Goal: Browse casually: Explore the website without a specific task or goal

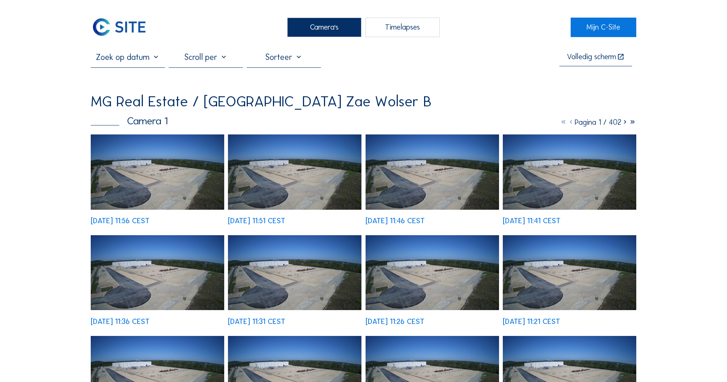
click at [153, 157] on img at bounding box center [157, 172] width 133 height 75
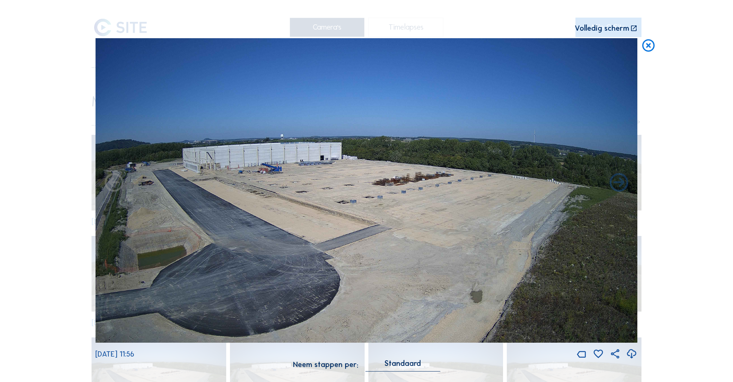
click at [649, 46] on icon at bounding box center [648, 45] width 15 height 15
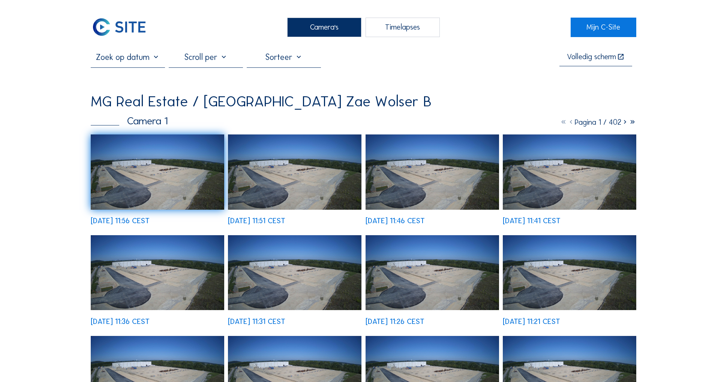
click at [159, 161] on img at bounding box center [157, 172] width 133 height 75
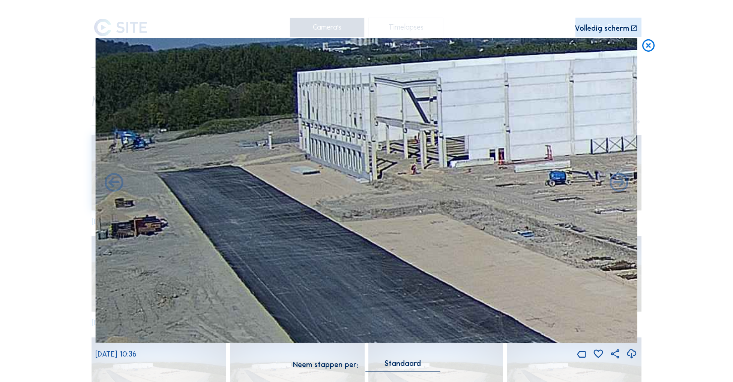
drag, startPoint x: 268, startPoint y: 171, endPoint x: 532, endPoint y: 192, distance: 264.0
click at [532, 192] on img at bounding box center [366, 190] width 542 height 305
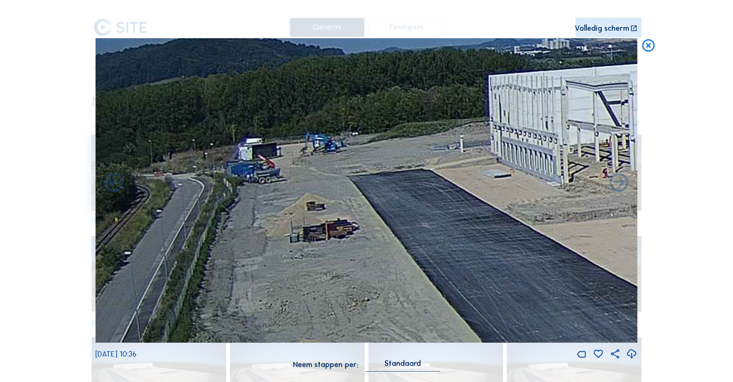
drag, startPoint x: 208, startPoint y: 192, endPoint x: 448, endPoint y: 194, distance: 240.0
click at [448, 194] on img at bounding box center [366, 190] width 542 height 305
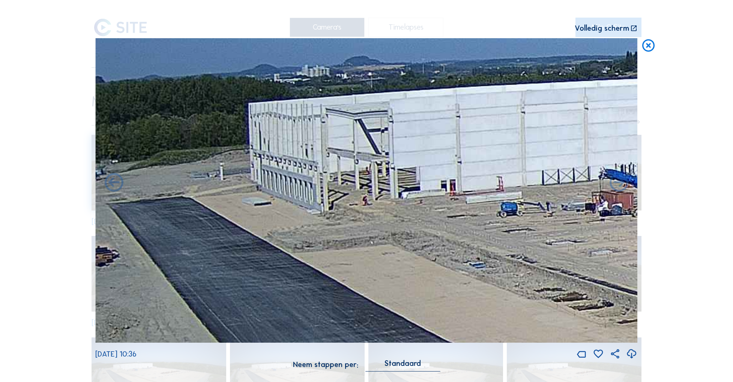
drag, startPoint x: 338, startPoint y: 166, endPoint x: 80, endPoint y: 195, distance: 259.9
click at [80, 195] on div "Scroll om door de tijd te reizen | Druk op de 'Alt'-knop + scroll om te Zoomen …" at bounding box center [366, 191] width 733 height 382
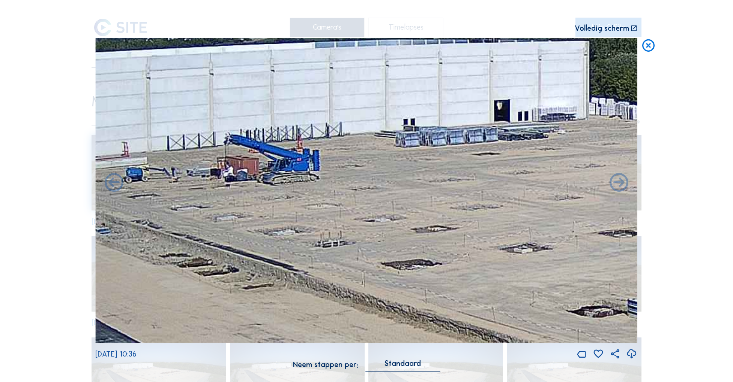
drag, startPoint x: 403, startPoint y: 185, endPoint x: 54, endPoint y: 150, distance: 351.2
click at [54, 150] on div "Scroll om door de tijd te reizen | Druk op de 'Alt'-knop + scroll om te Zoomen …" at bounding box center [366, 191] width 733 height 382
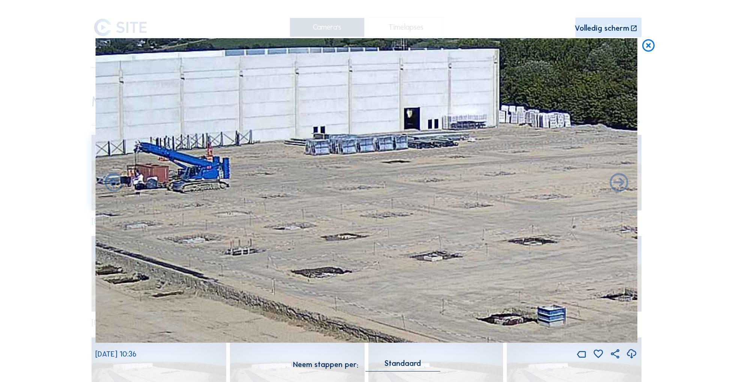
drag, startPoint x: 298, startPoint y: 129, endPoint x: 208, endPoint y: 136, distance: 90.3
click at [208, 136] on img at bounding box center [366, 190] width 542 height 305
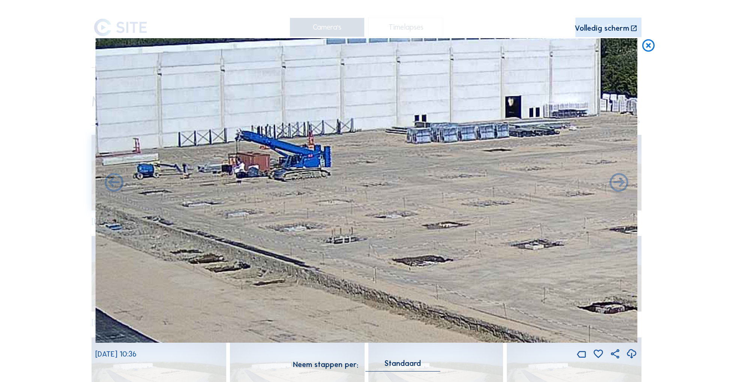
drag, startPoint x: 173, startPoint y: 151, endPoint x: 151, endPoint y: 140, distance: 24.2
click at [273, 140] on img at bounding box center [366, 190] width 542 height 305
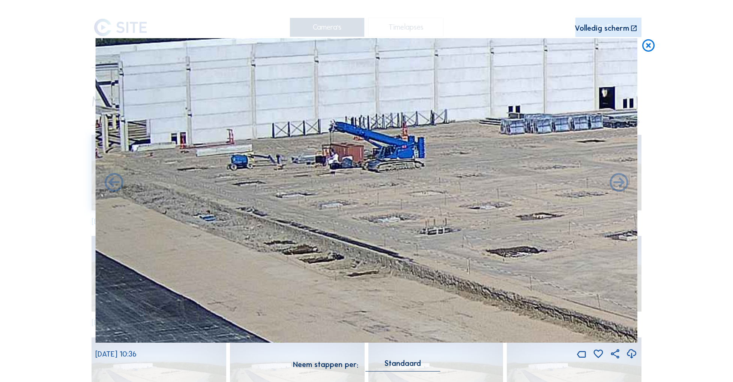
drag, startPoint x: 151, startPoint y: 140, endPoint x: 245, endPoint y: 131, distance: 94.2
click at [245, 131] on img at bounding box center [366, 190] width 542 height 305
click at [647, 45] on icon at bounding box center [648, 45] width 15 height 15
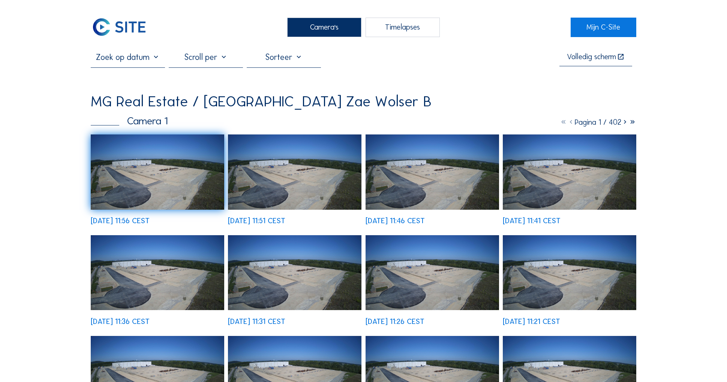
click at [623, 122] on icon at bounding box center [624, 122] width 7 height 9
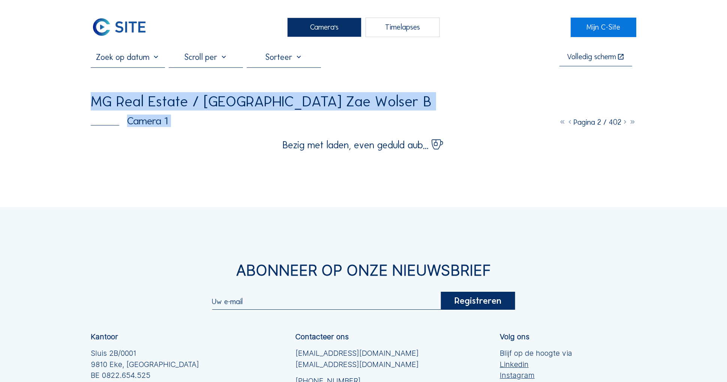
click at [623, 122] on icon at bounding box center [624, 122] width 7 height 9
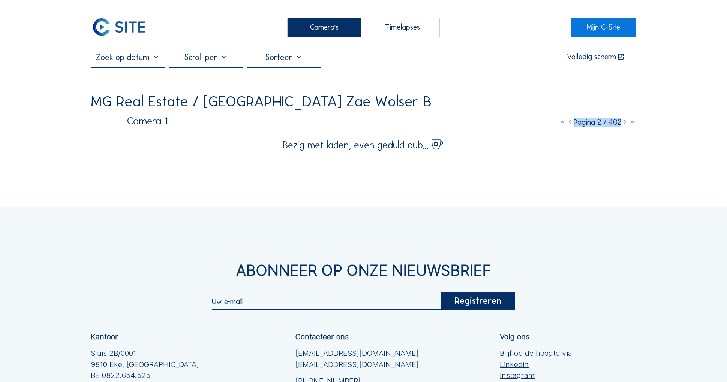
click at [623, 122] on icon at bounding box center [624, 122] width 7 height 9
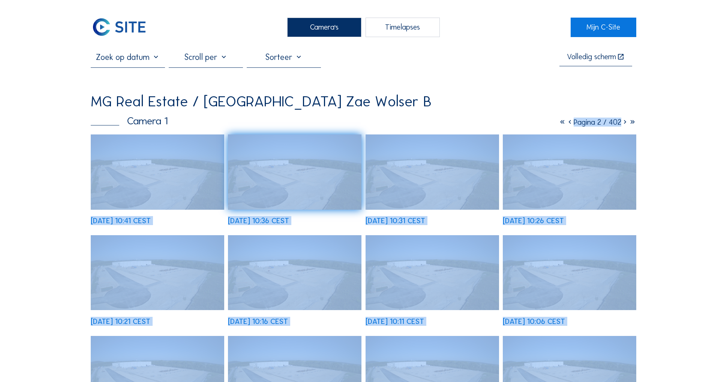
click at [624, 121] on icon at bounding box center [624, 122] width 7 height 9
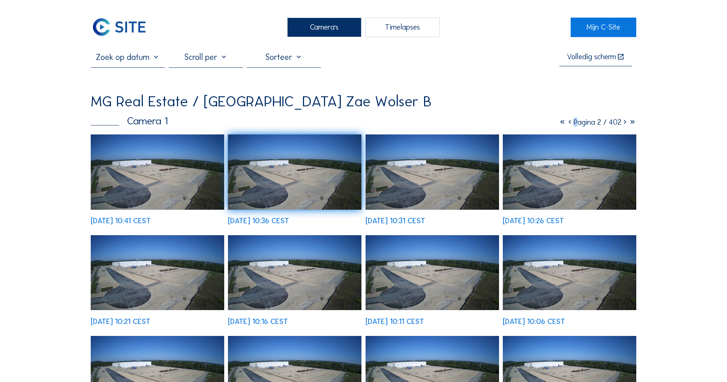
click at [624, 121] on icon at bounding box center [624, 122] width 7 height 9
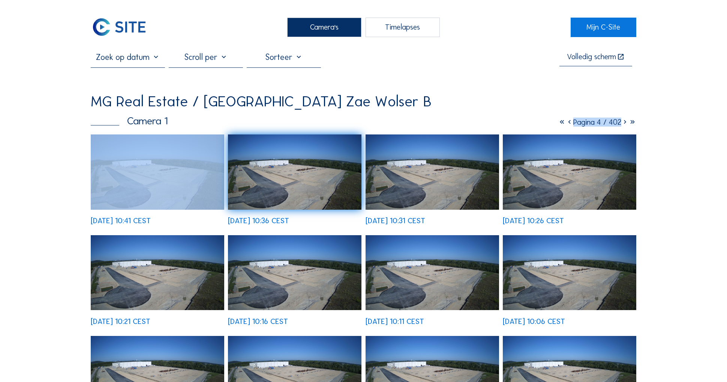
click at [624, 121] on icon at bounding box center [624, 122] width 7 height 9
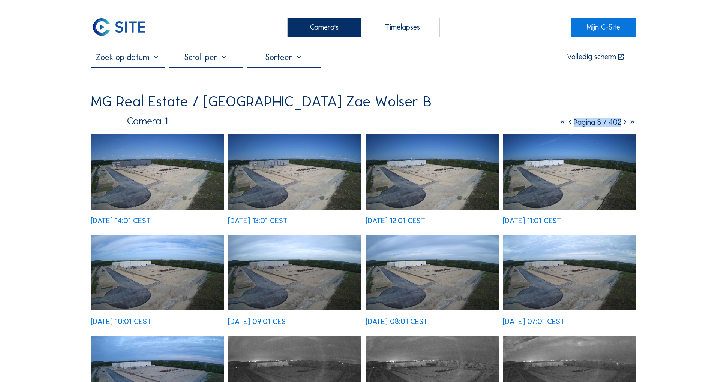
click at [409, 186] on img at bounding box center [432, 172] width 133 height 75
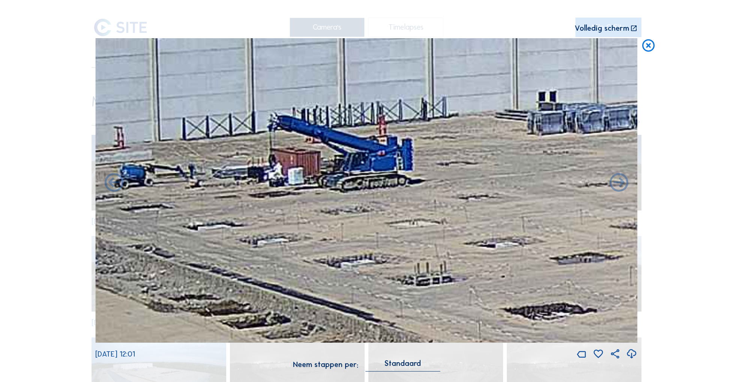
click at [649, 44] on icon at bounding box center [648, 45] width 15 height 15
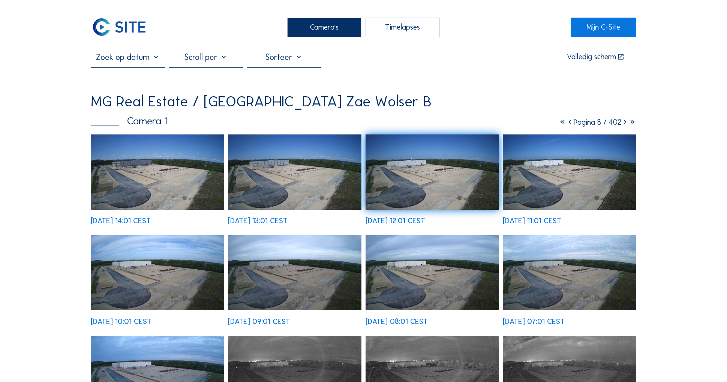
click at [285, 178] on img at bounding box center [294, 172] width 133 height 75
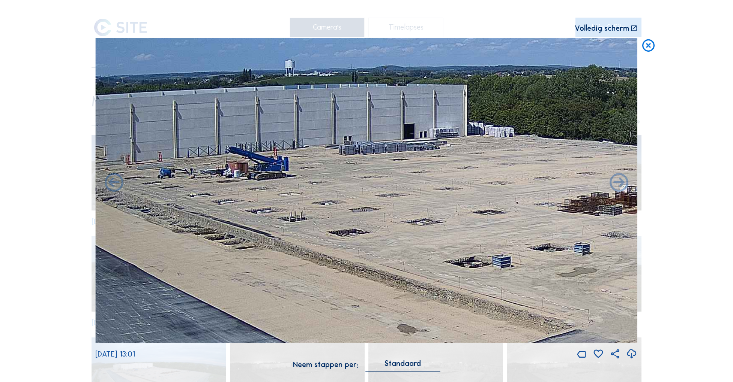
click at [650, 46] on icon at bounding box center [648, 45] width 15 height 15
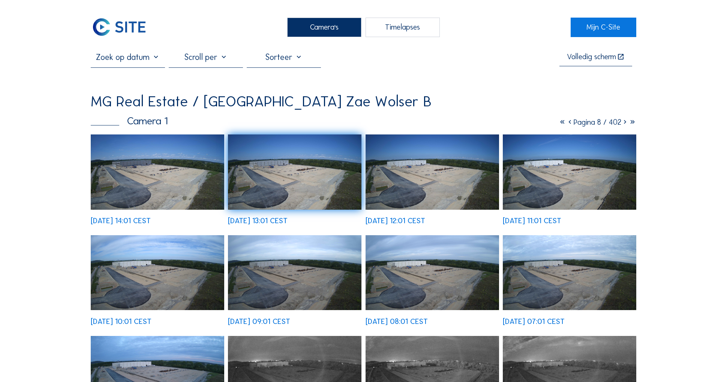
click at [566, 120] on icon at bounding box center [569, 122] width 7 height 9
click at [566, 121] on icon at bounding box center [569, 122] width 7 height 9
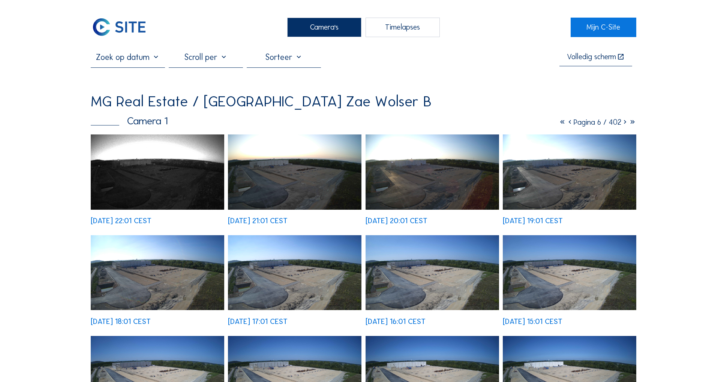
click at [295, 259] on img at bounding box center [294, 272] width 133 height 75
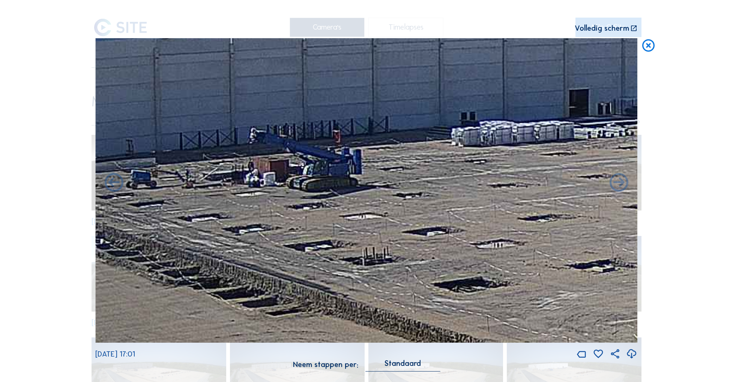
click at [649, 44] on icon at bounding box center [648, 45] width 15 height 15
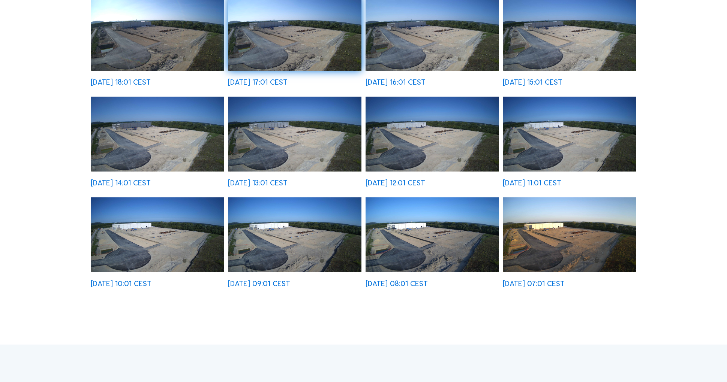
scroll to position [243, 0]
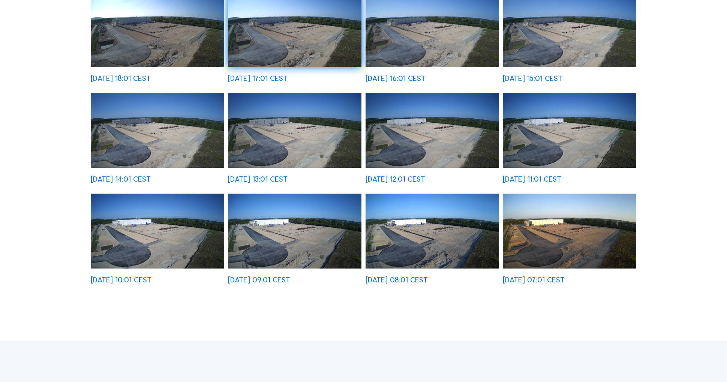
click at [435, 141] on img at bounding box center [432, 130] width 133 height 75
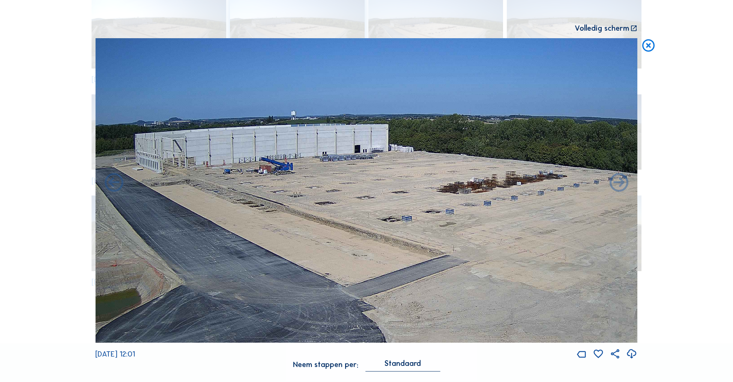
click at [647, 44] on icon at bounding box center [648, 45] width 15 height 15
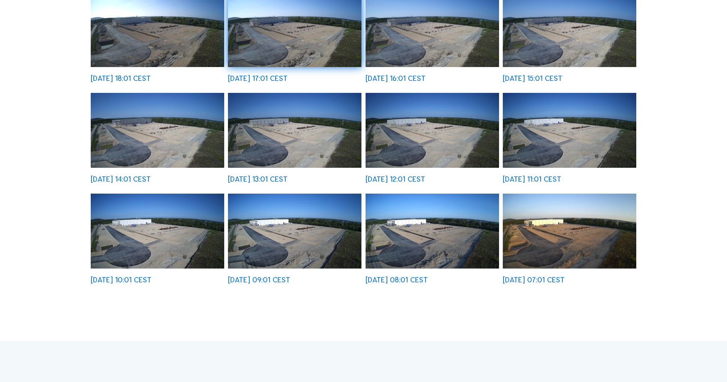
scroll to position [125, 0]
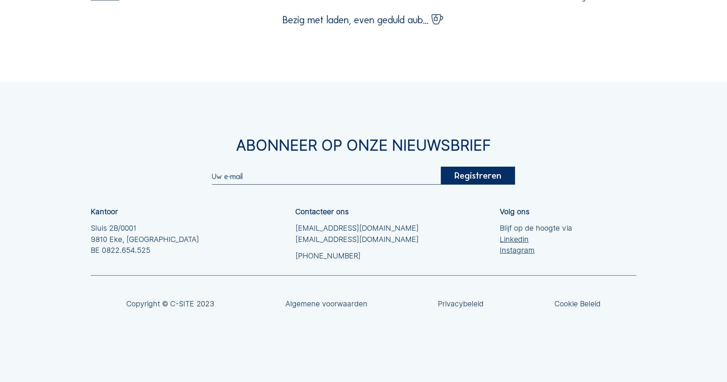
click at [403, 227] on div "Contacteer ons [EMAIL_ADDRESS][DOMAIN_NAME] [EMAIL_ADDRESS][DOMAIN_NAME] [PHONE…" at bounding box center [397, 234] width 204 height 53
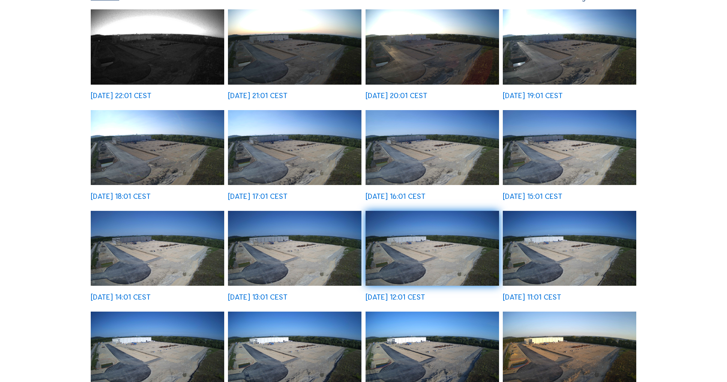
click at [403, 227] on img at bounding box center [432, 248] width 133 height 75
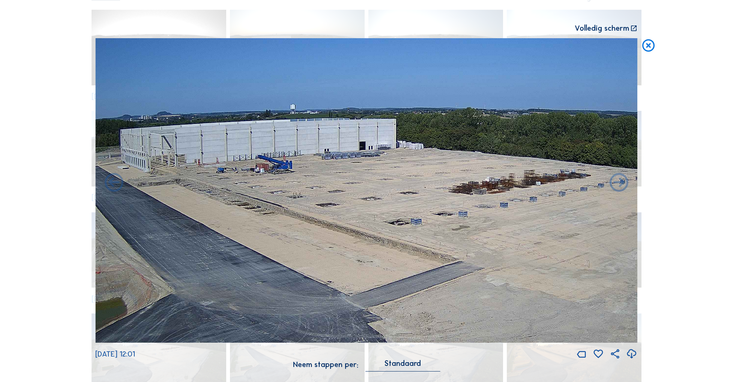
click at [648, 44] on icon at bounding box center [648, 45] width 15 height 15
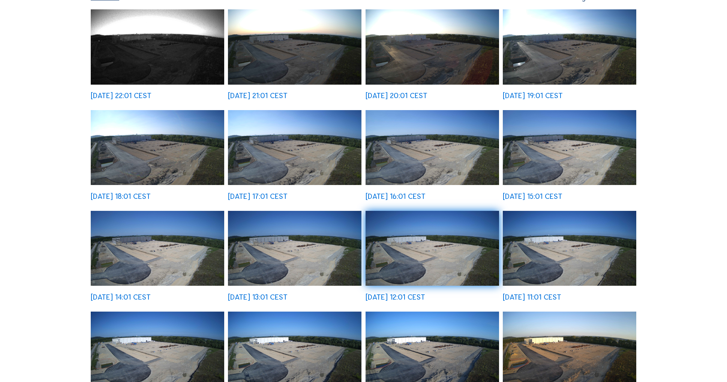
click at [536, 349] on img at bounding box center [569, 349] width 133 height 75
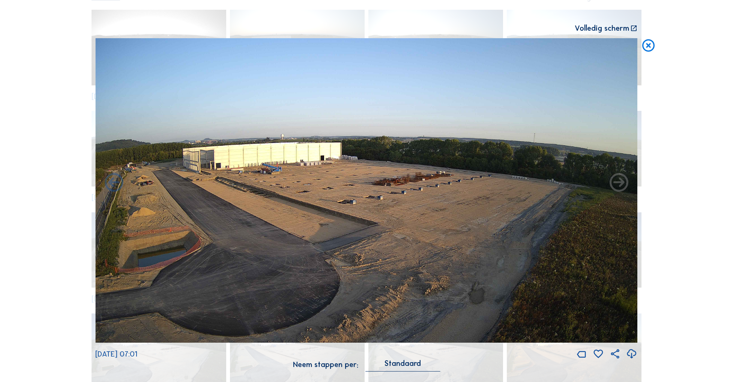
click at [648, 45] on icon at bounding box center [648, 45] width 15 height 15
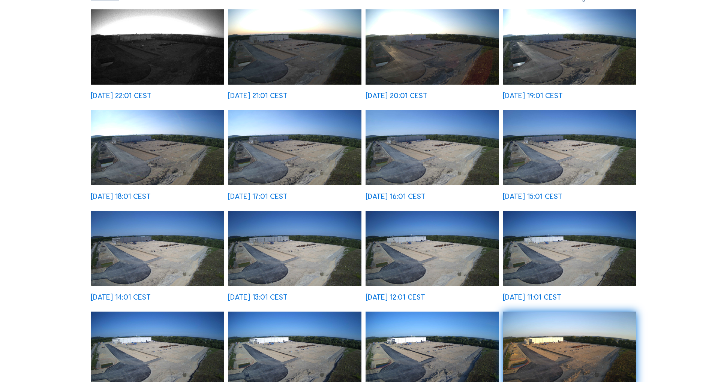
click at [562, 58] on img at bounding box center [569, 46] width 133 height 75
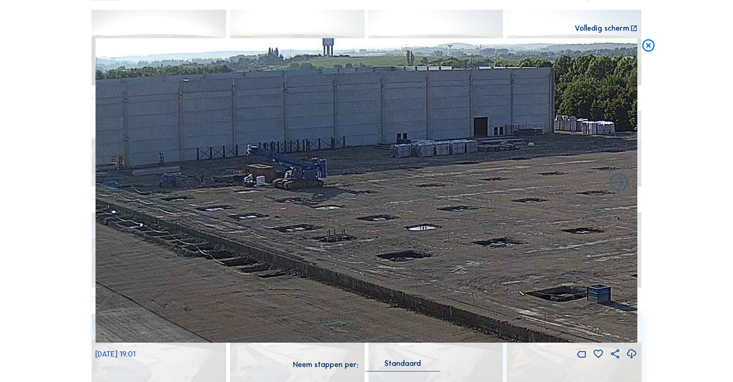
click at [648, 43] on icon at bounding box center [648, 45] width 15 height 15
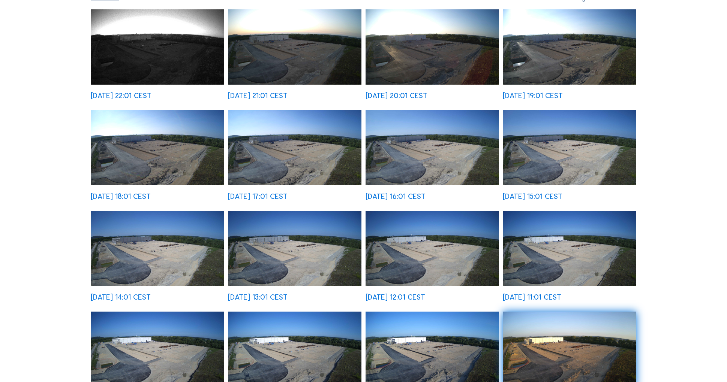
click at [163, 156] on img at bounding box center [157, 147] width 133 height 75
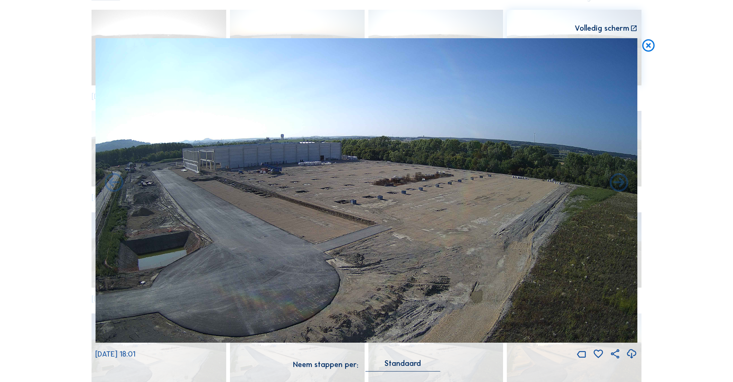
click at [649, 44] on icon at bounding box center [648, 45] width 15 height 15
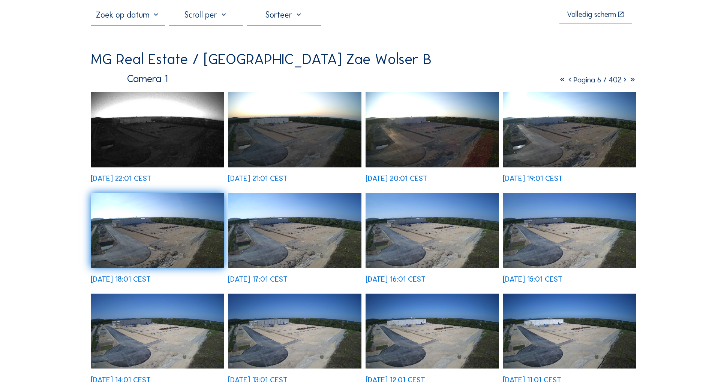
scroll to position [40, 0]
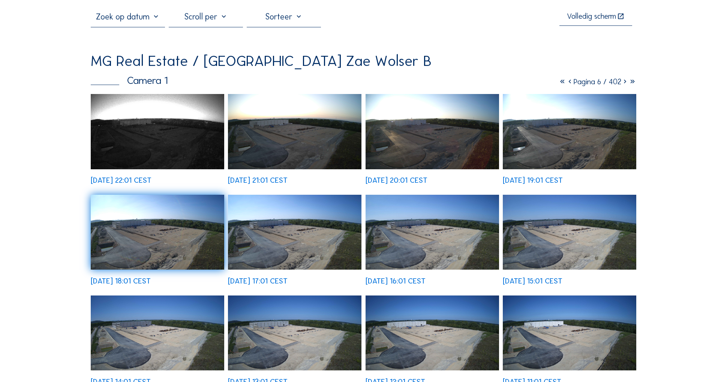
click at [566, 81] on icon at bounding box center [569, 81] width 7 height 9
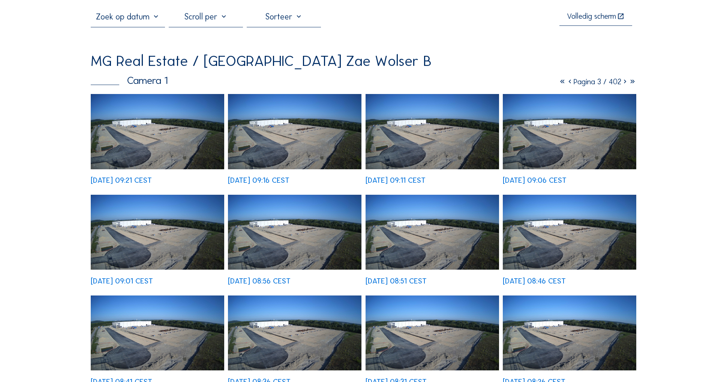
click at [624, 81] on icon at bounding box center [624, 81] width 7 height 9
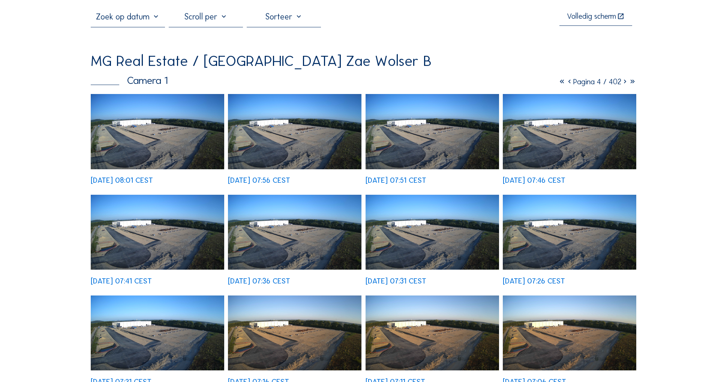
click at [321, 237] on img at bounding box center [294, 232] width 133 height 75
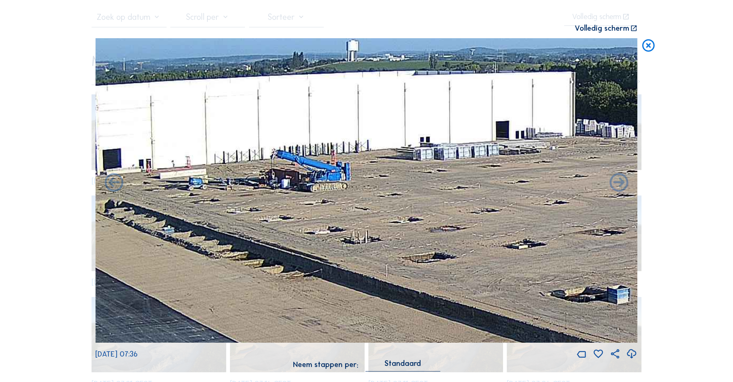
click at [649, 45] on icon at bounding box center [648, 45] width 15 height 15
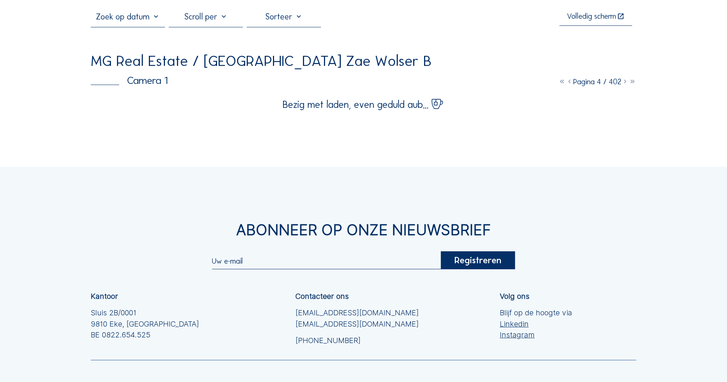
click at [443, 138] on div "Camera's Timelapses Mijn C-Site Volledig scherm MG Real Estate / [GEOGRAPHIC_DA…" at bounding box center [363, 215] width 727 height 510
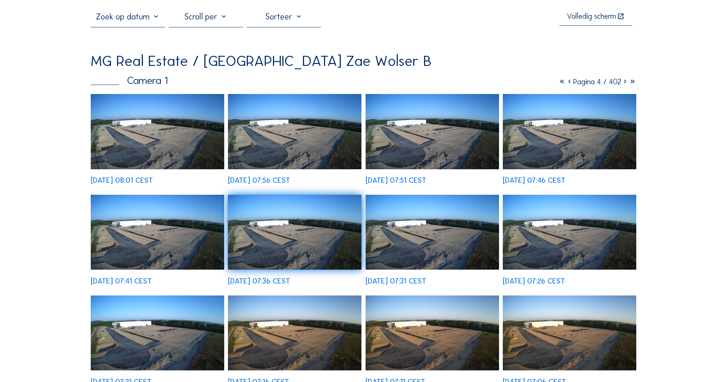
click at [443, 138] on img at bounding box center [432, 131] width 133 height 75
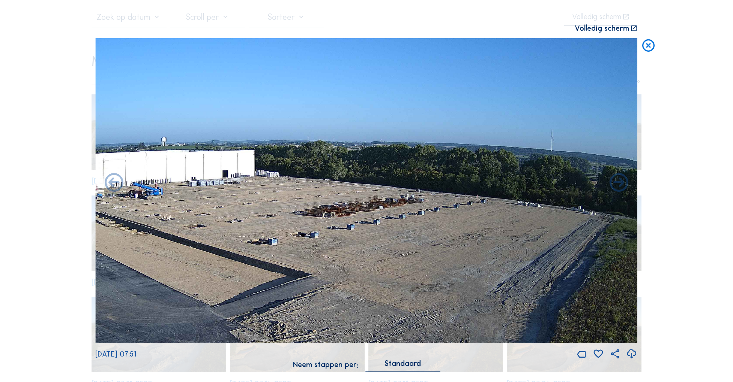
click at [125, 195] on img at bounding box center [366, 190] width 542 height 305
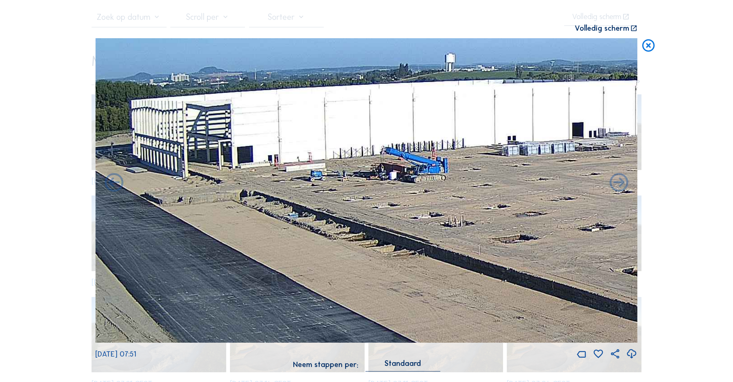
click at [649, 45] on icon at bounding box center [648, 45] width 15 height 15
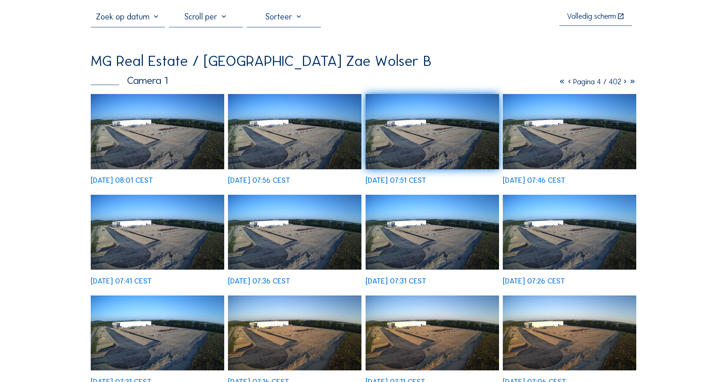
click at [624, 80] on icon at bounding box center [624, 81] width 7 height 9
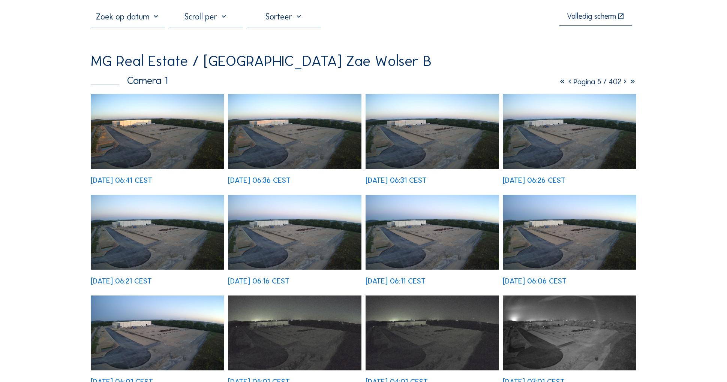
click at [542, 146] on img at bounding box center [569, 131] width 133 height 75
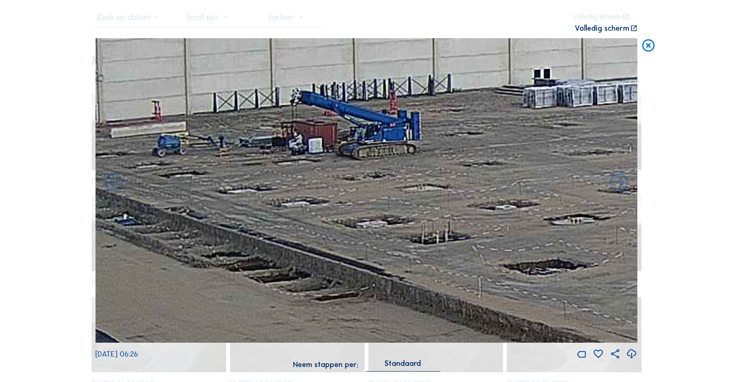
click at [648, 45] on icon at bounding box center [648, 45] width 15 height 15
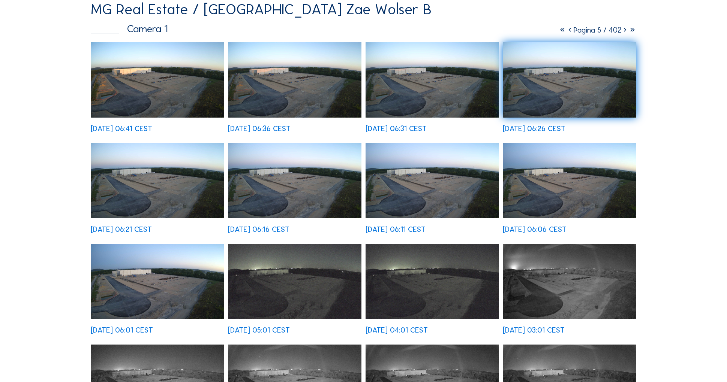
scroll to position [91, 0]
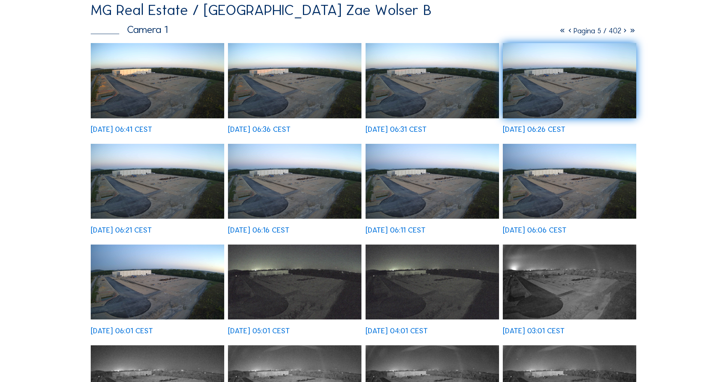
click at [623, 30] on icon at bounding box center [624, 30] width 7 height 9
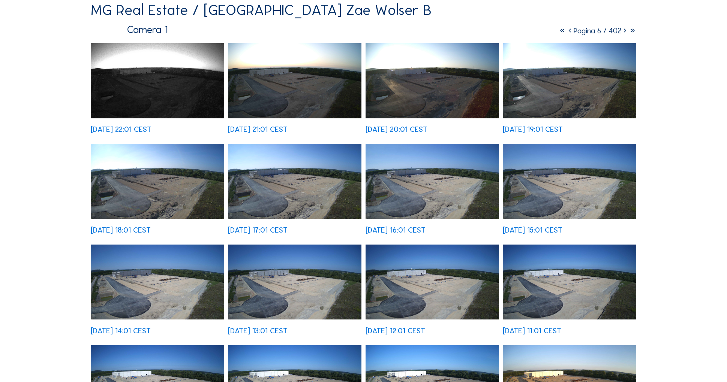
click at [426, 174] on img at bounding box center [432, 181] width 133 height 75
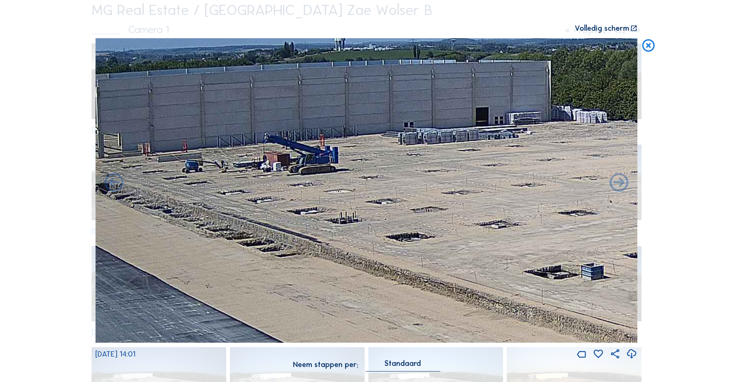
click at [649, 45] on icon at bounding box center [648, 45] width 15 height 15
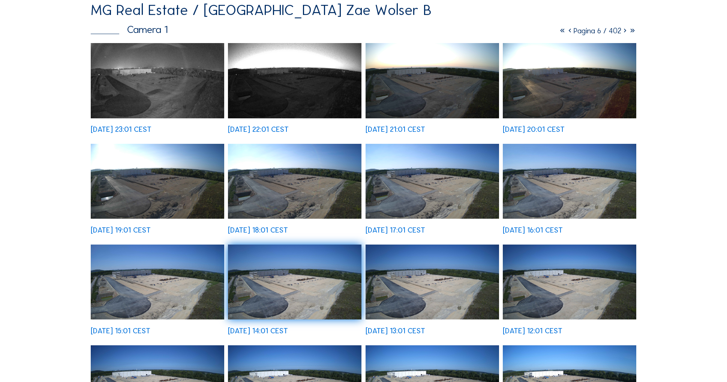
click at [281, 175] on img at bounding box center [294, 181] width 133 height 75
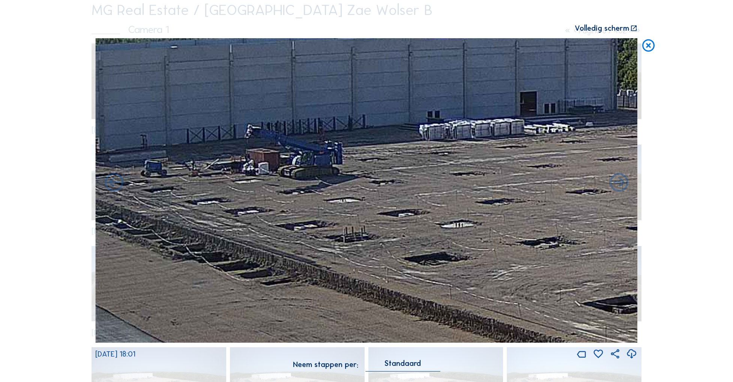
click at [649, 45] on icon at bounding box center [648, 45] width 15 height 15
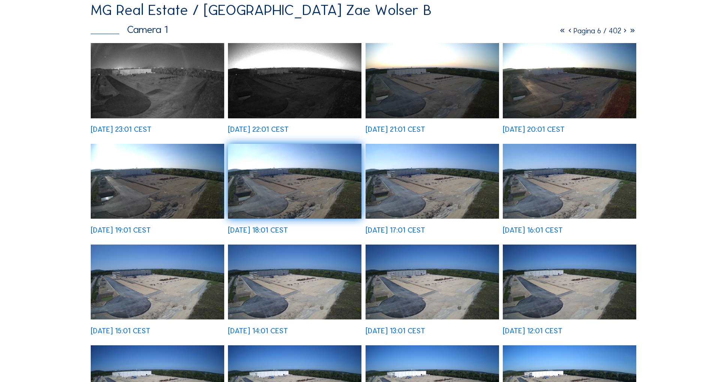
click at [446, 82] on img at bounding box center [432, 80] width 133 height 75
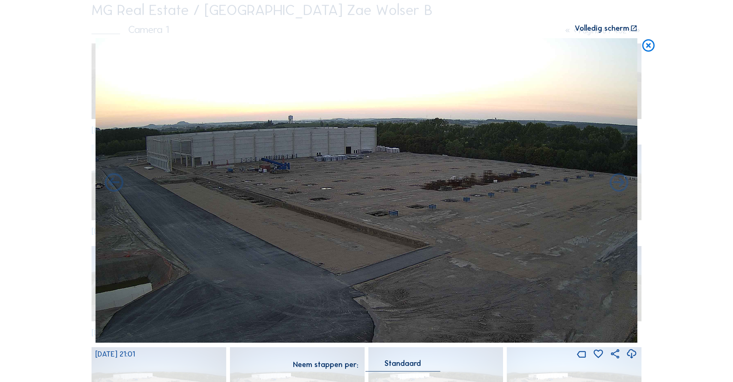
click at [650, 45] on icon at bounding box center [648, 45] width 15 height 15
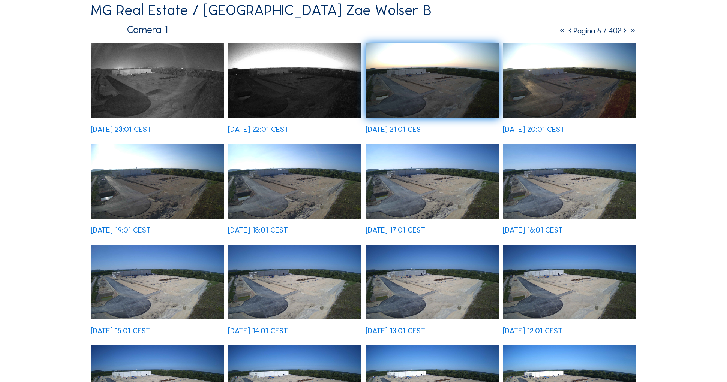
click at [302, 98] on img at bounding box center [294, 80] width 133 height 75
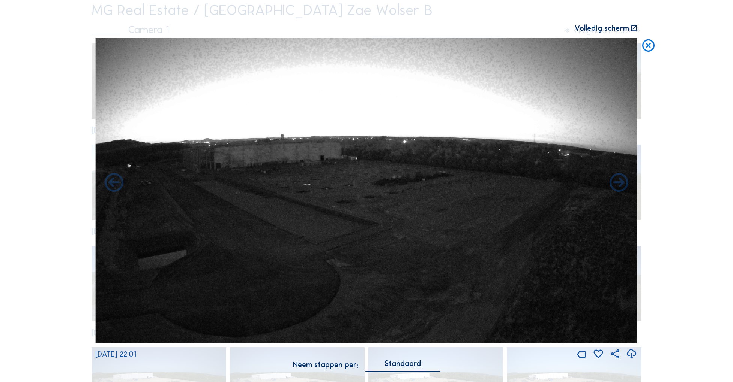
click at [649, 45] on icon at bounding box center [648, 45] width 15 height 15
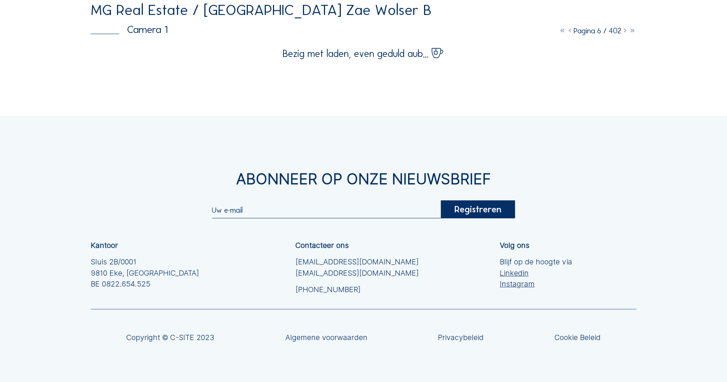
click at [430, 97] on div "Camera's Timelapses Mijn C-Site Volledig scherm MG Real Estate / [GEOGRAPHIC_DA…" at bounding box center [363, 164] width 727 height 510
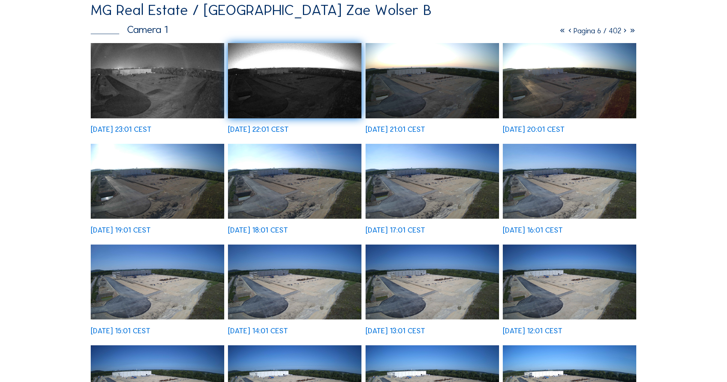
click at [430, 97] on img at bounding box center [432, 80] width 133 height 75
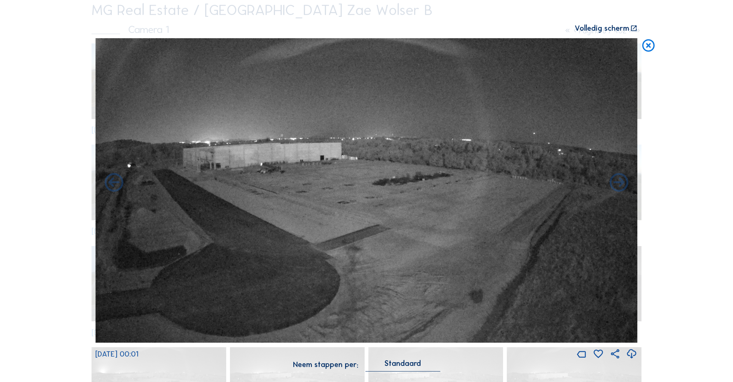
click at [647, 49] on icon at bounding box center [648, 45] width 15 height 15
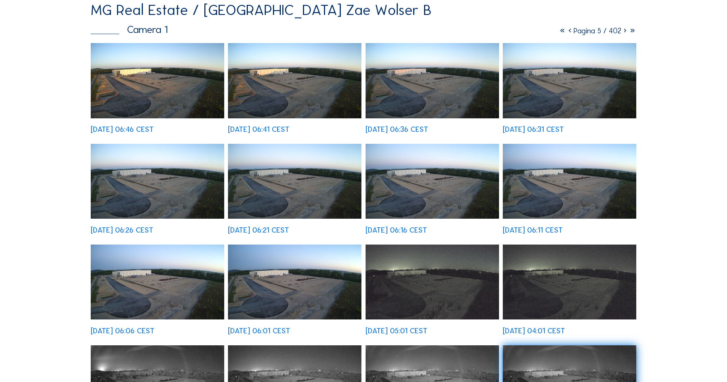
click at [554, 78] on img at bounding box center [569, 80] width 133 height 75
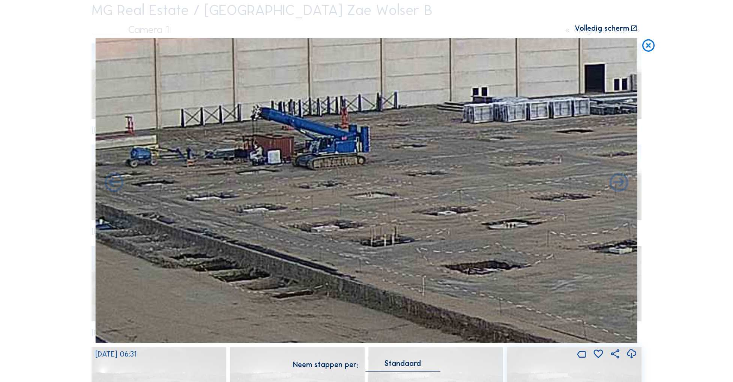
click at [649, 46] on icon at bounding box center [648, 45] width 15 height 15
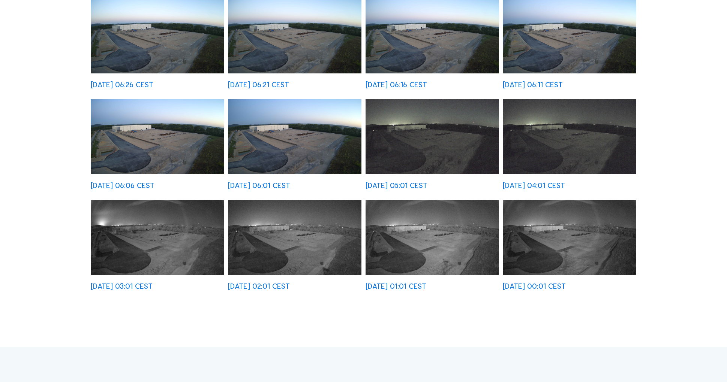
scroll to position [223, 0]
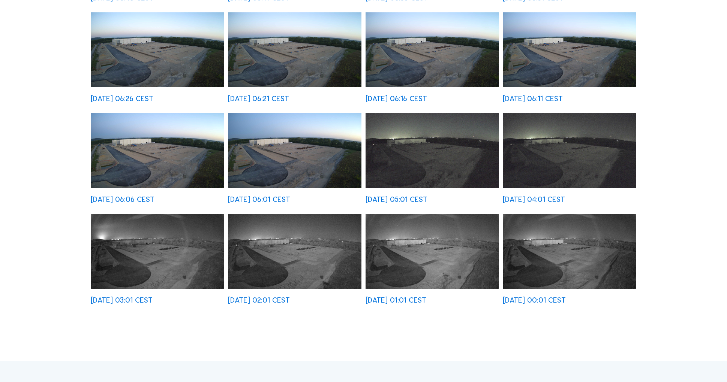
click at [301, 155] on img at bounding box center [294, 150] width 133 height 75
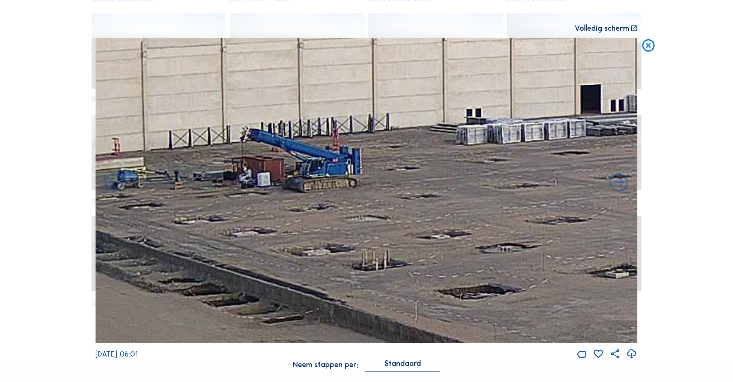
click at [649, 45] on icon at bounding box center [648, 45] width 15 height 15
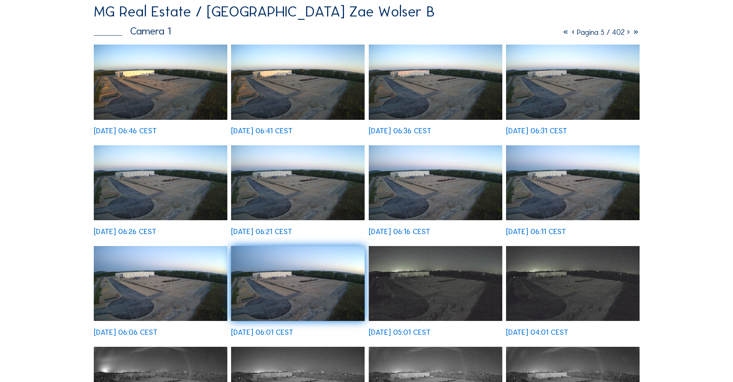
scroll to position [82, 0]
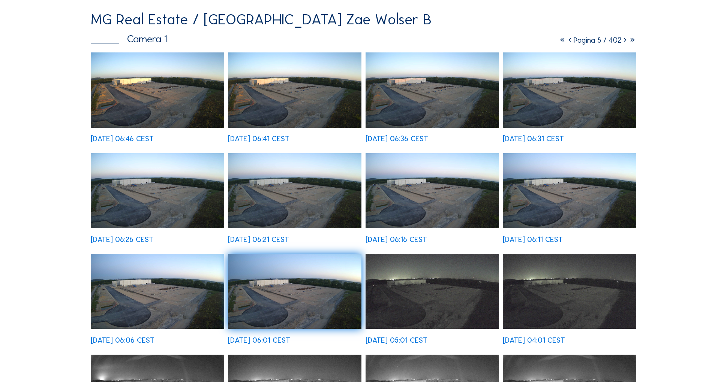
click at [624, 39] on icon at bounding box center [624, 40] width 7 height 9
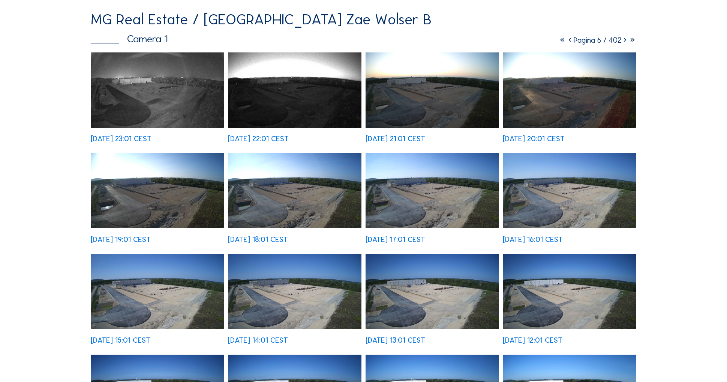
click at [436, 102] on img at bounding box center [432, 89] width 133 height 75
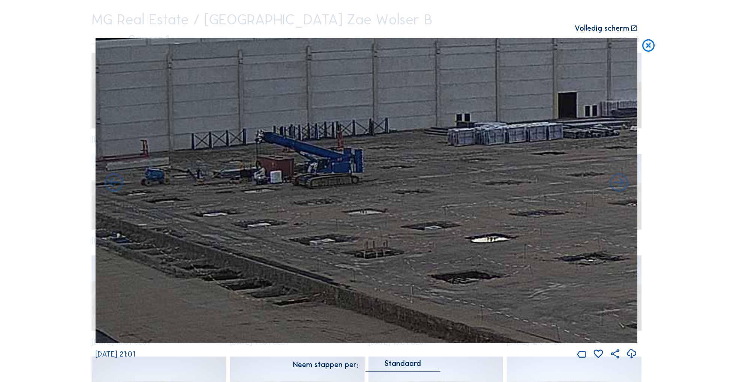
click at [648, 45] on icon at bounding box center [648, 45] width 15 height 15
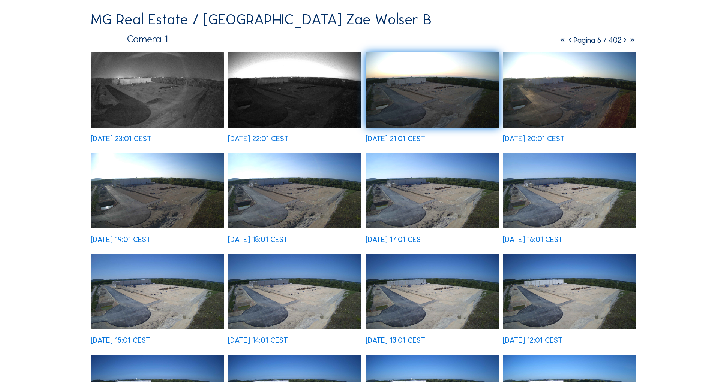
click at [316, 104] on img at bounding box center [294, 89] width 133 height 75
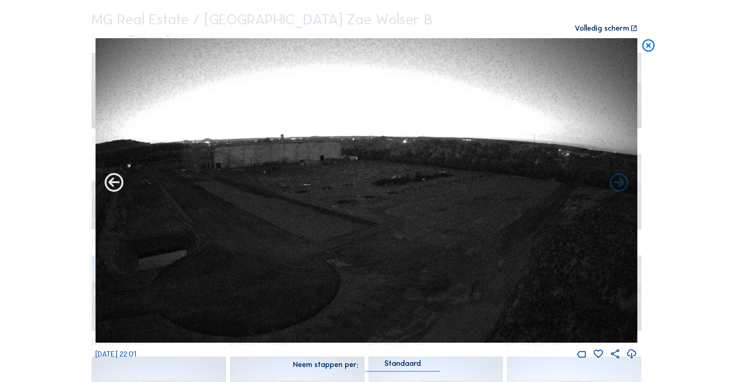
click at [115, 183] on icon at bounding box center [114, 183] width 22 height 23
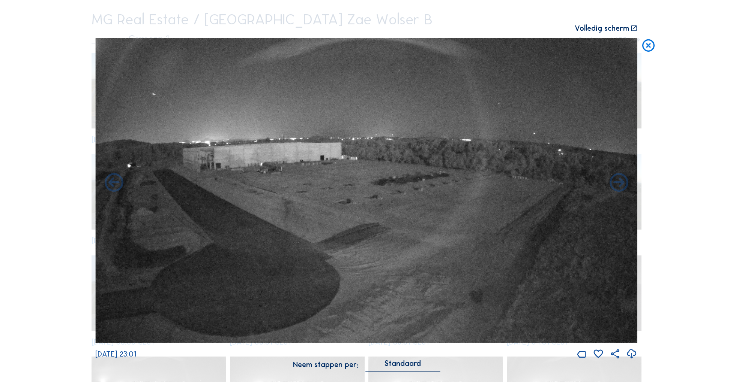
click at [115, 183] on icon at bounding box center [114, 183] width 22 height 23
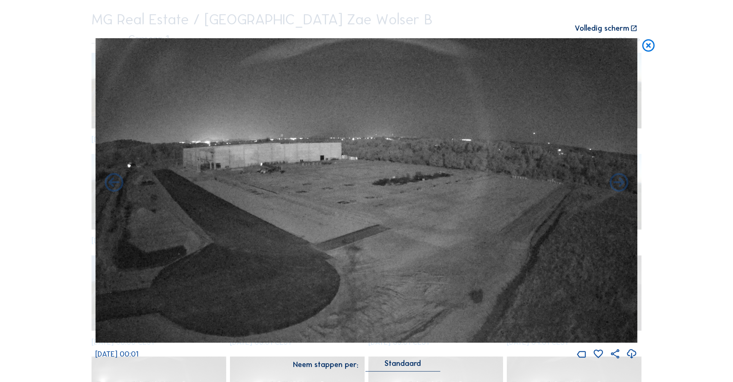
click at [115, 183] on icon at bounding box center [114, 183] width 22 height 23
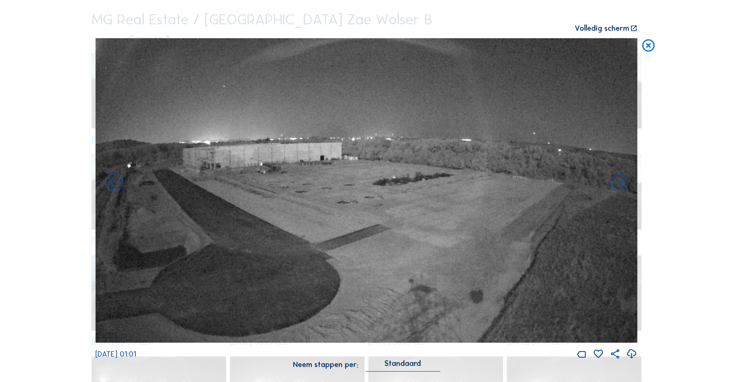
click at [115, 183] on icon at bounding box center [114, 183] width 22 height 23
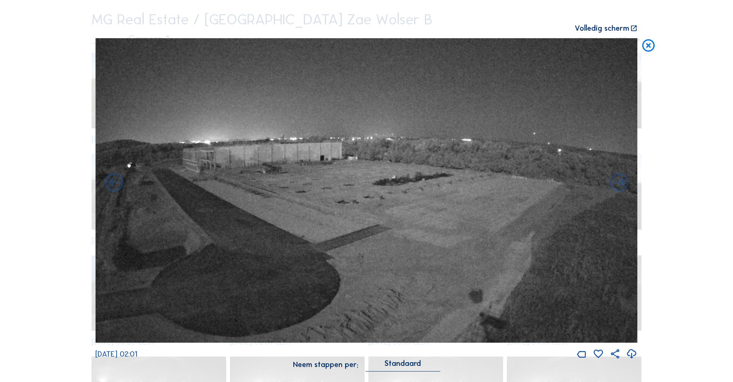
click at [115, 183] on icon at bounding box center [114, 183] width 22 height 23
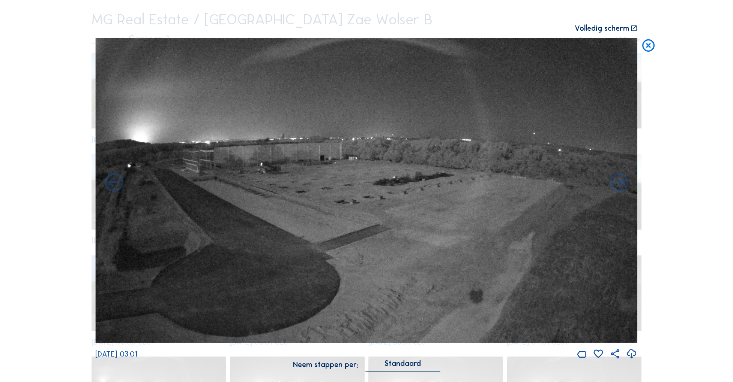
click at [115, 183] on icon at bounding box center [114, 183] width 22 height 23
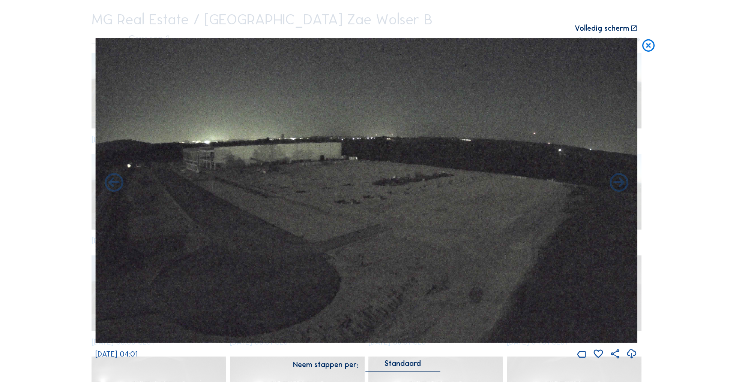
click at [115, 183] on icon at bounding box center [114, 183] width 22 height 23
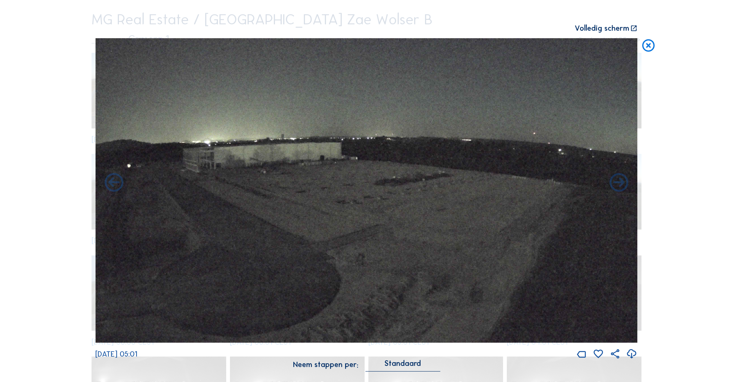
click at [115, 183] on icon at bounding box center [114, 183] width 22 height 23
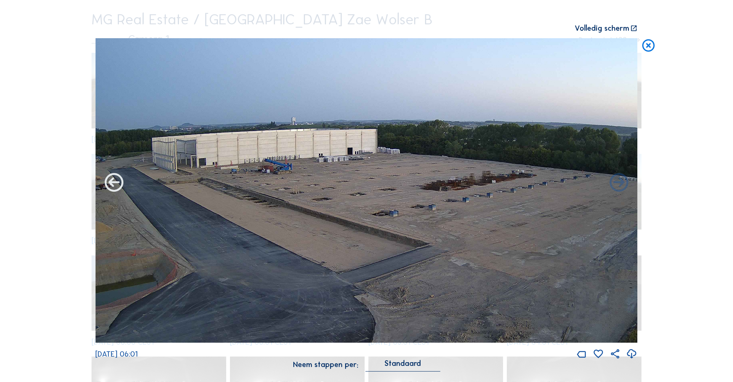
click at [113, 184] on icon at bounding box center [114, 183] width 22 height 23
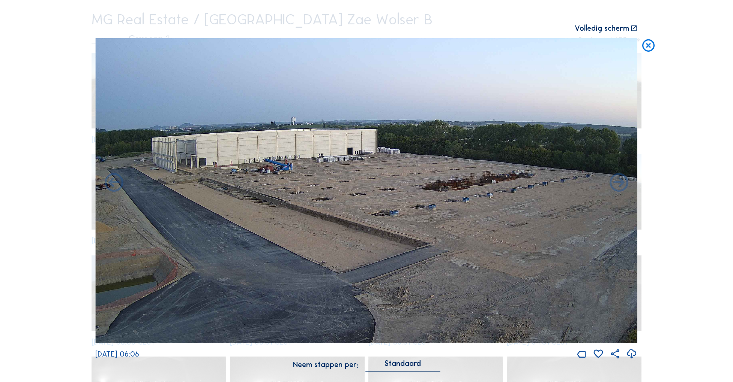
click at [113, 184] on icon at bounding box center [114, 183] width 22 height 23
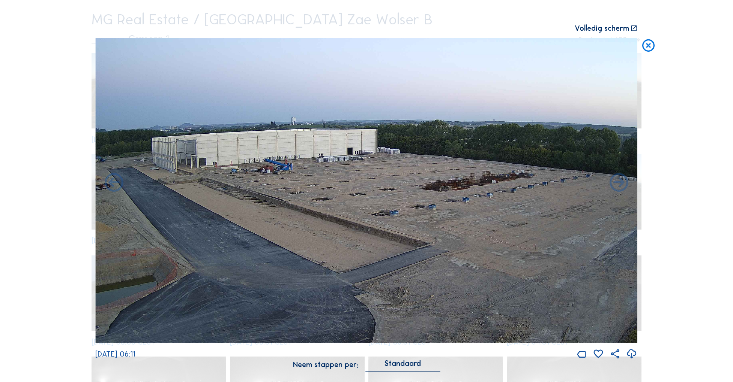
click at [113, 184] on icon at bounding box center [114, 183] width 22 height 23
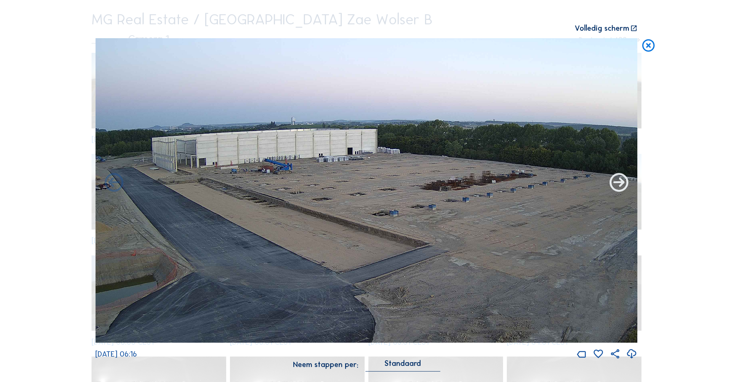
click at [618, 182] on icon at bounding box center [618, 183] width 22 height 23
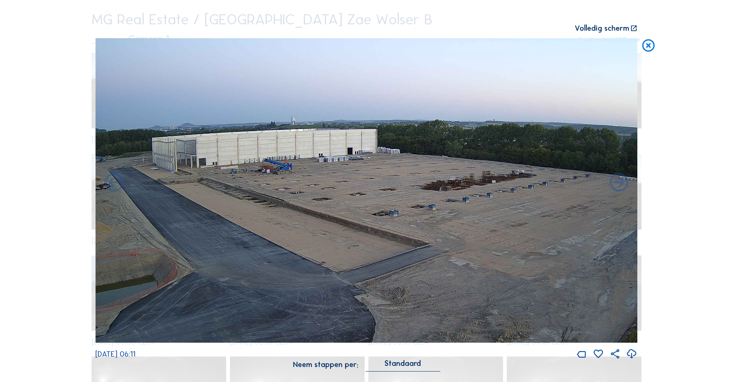
click at [618, 182] on icon at bounding box center [618, 183] width 22 height 23
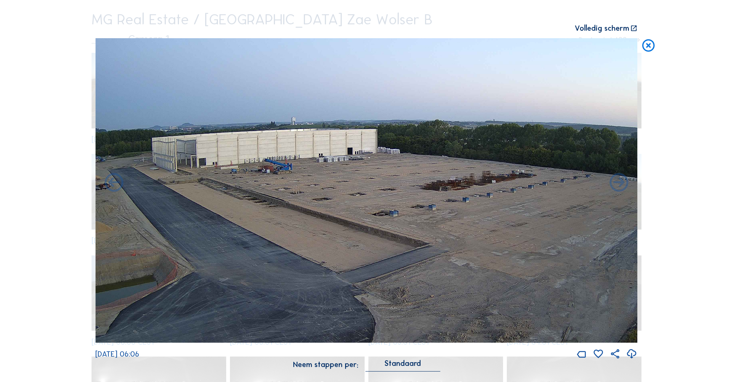
click at [618, 182] on icon at bounding box center [618, 183] width 22 height 23
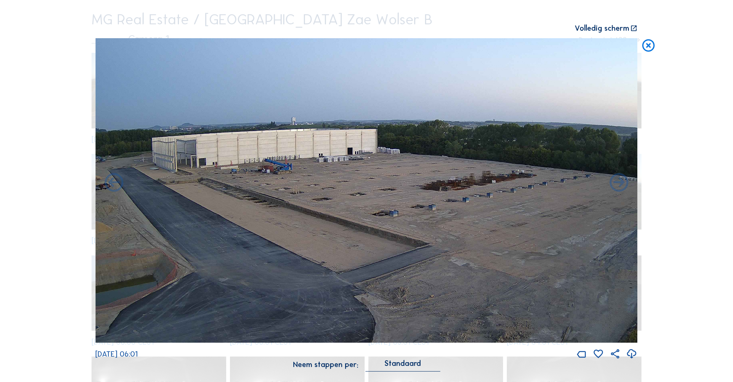
click at [618, 182] on icon at bounding box center [618, 183] width 22 height 23
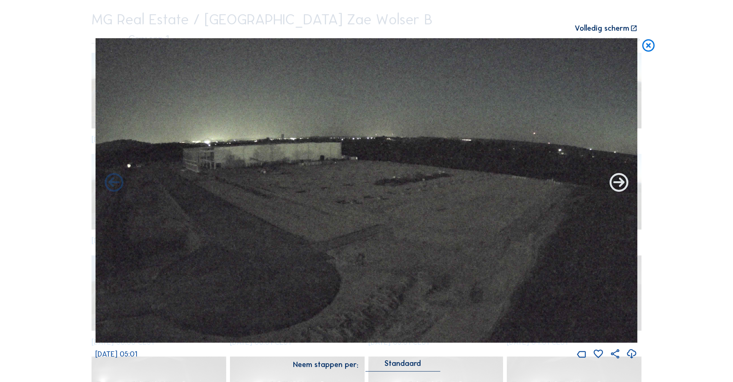
click at [619, 183] on icon at bounding box center [618, 183] width 22 height 23
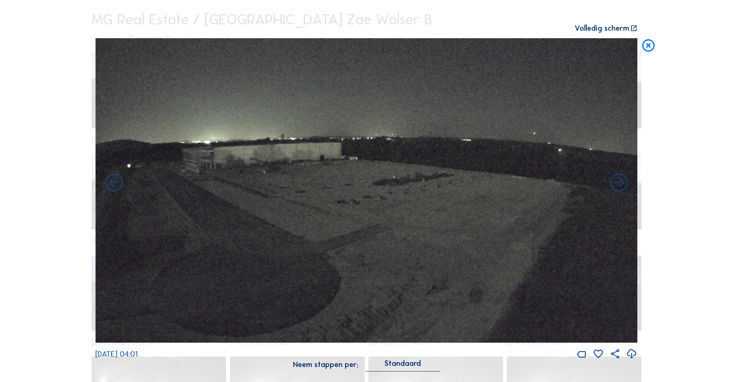
click at [619, 183] on icon at bounding box center [618, 183] width 22 height 23
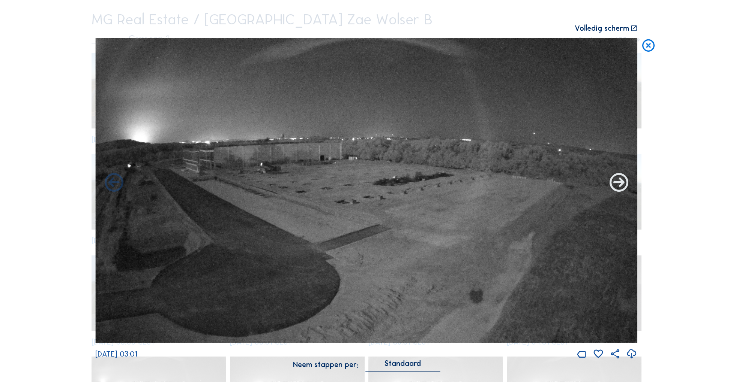
click at [619, 180] on icon at bounding box center [618, 183] width 22 height 23
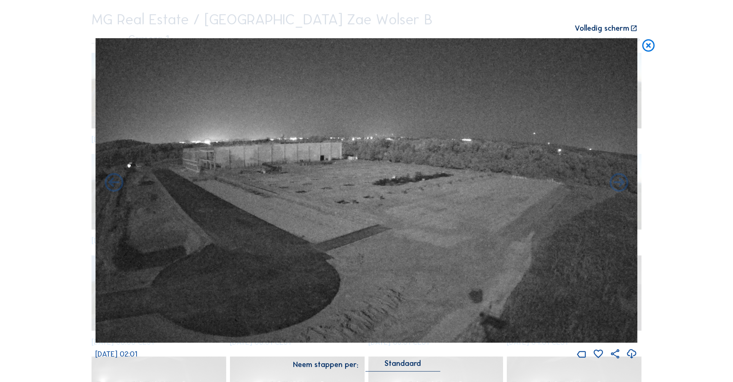
click at [619, 180] on icon at bounding box center [618, 183] width 22 height 23
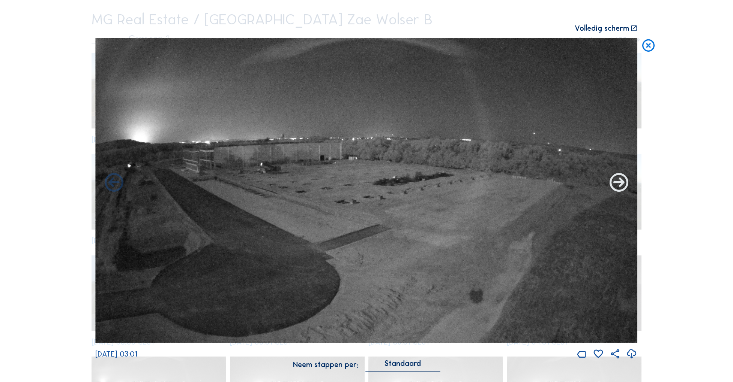
click at [619, 180] on div "[DATE] 03:01" at bounding box center [366, 199] width 542 height 322
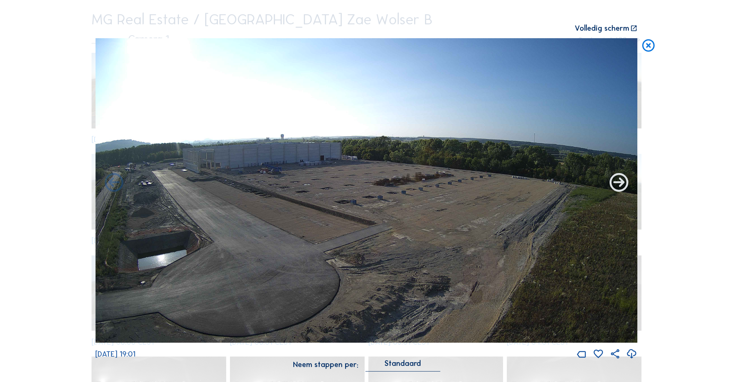
click at [615, 182] on icon at bounding box center [618, 183] width 22 height 23
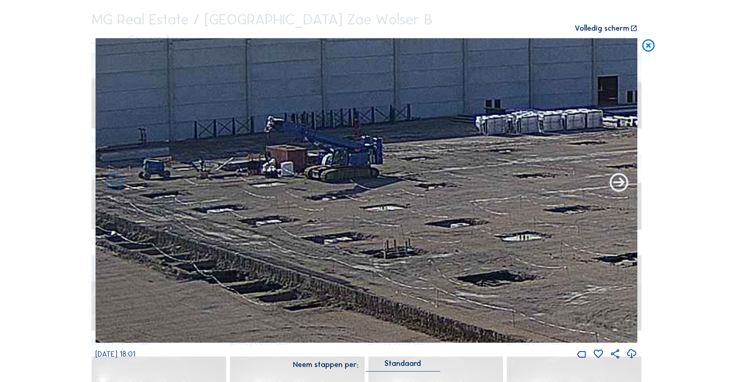
click at [621, 181] on icon at bounding box center [618, 183] width 22 height 23
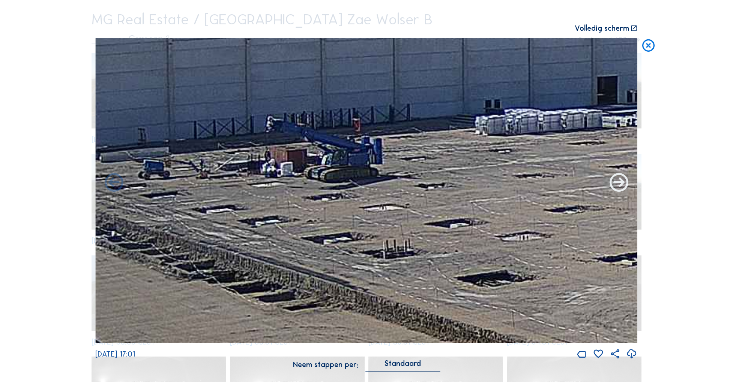
click at [620, 181] on icon at bounding box center [618, 183] width 22 height 23
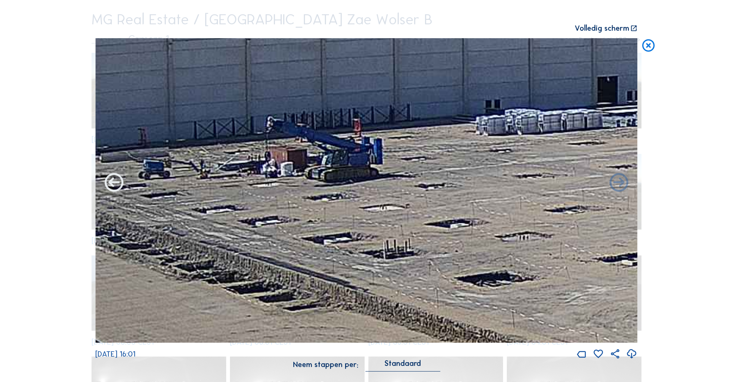
click at [111, 182] on icon at bounding box center [114, 183] width 22 height 23
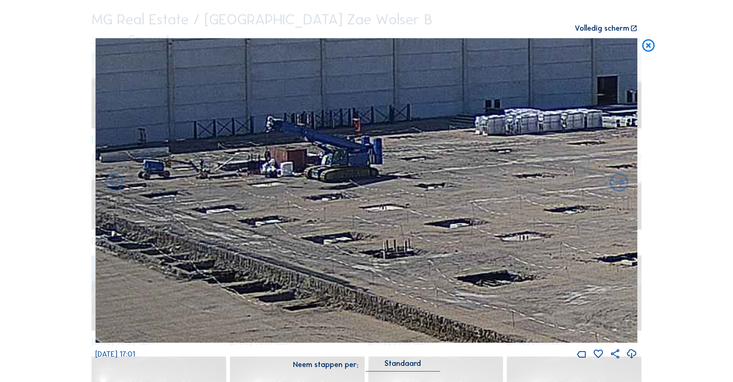
click at [111, 182] on icon at bounding box center [114, 183] width 22 height 23
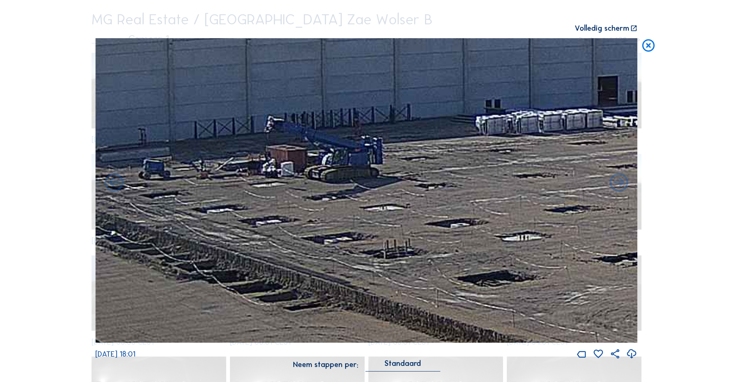
click at [111, 182] on icon at bounding box center [114, 183] width 22 height 23
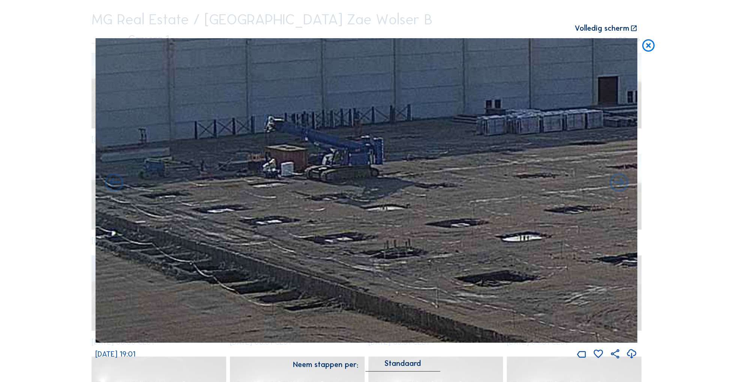
click at [111, 182] on icon at bounding box center [114, 183] width 22 height 23
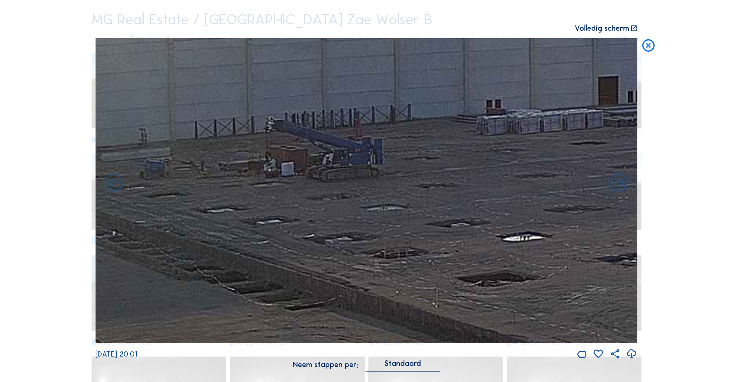
click at [111, 182] on icon at bounding box center [114, 183] width 22 height 23
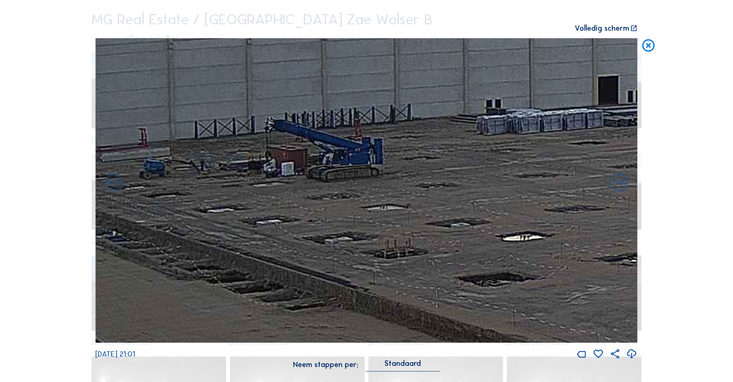
click at [111, 182] on icon at bounding box center [114, 183] width 22 height 23
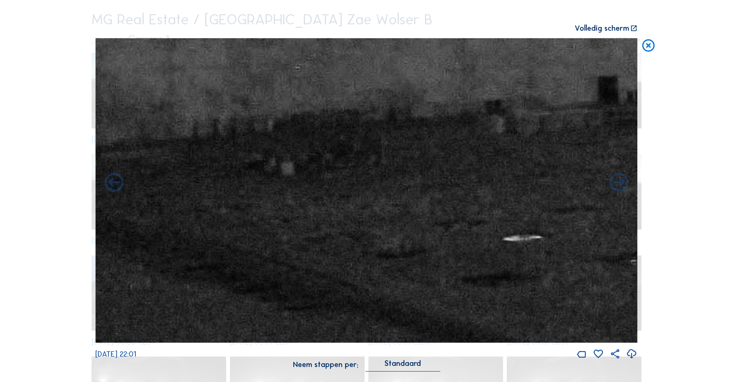
click at [111, 182] on icon at bounding box center [114, 183] width 22 height 23
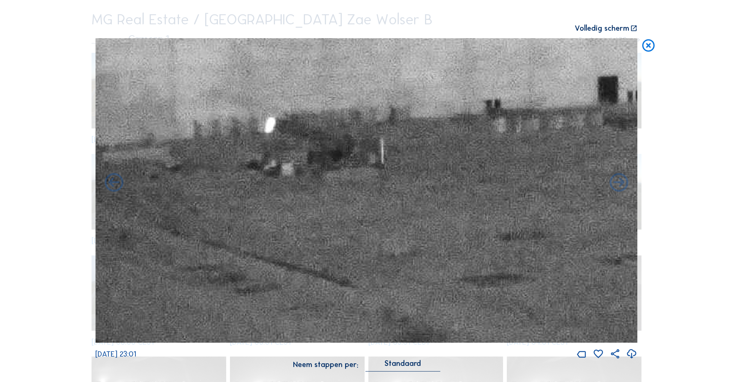
click at [111, 182] on icon at bounding box center [114, 183] width 22 height 23
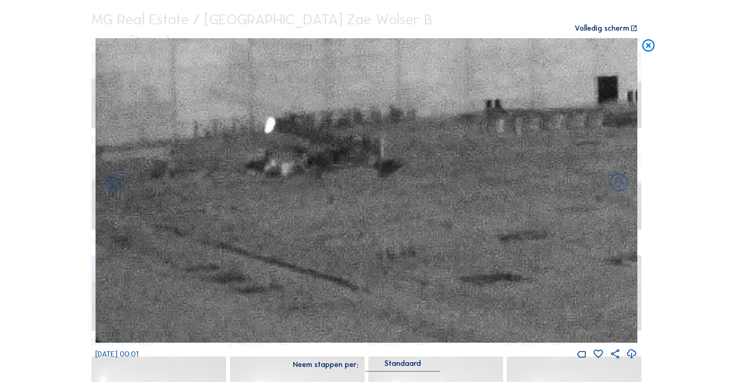
click at [111, 182] on icon at bounding box center [114, 183] width 22 height 23
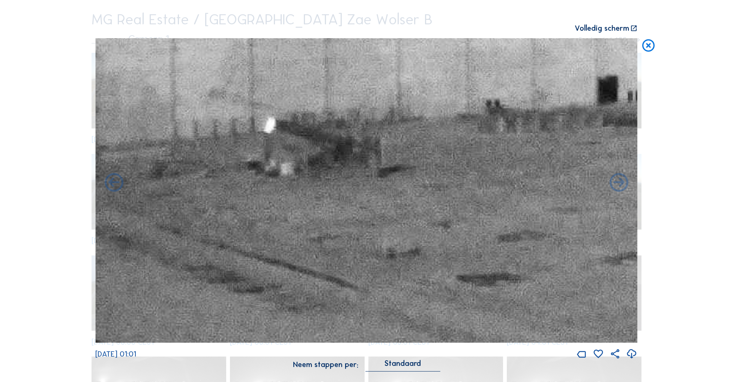
click at [111, 182] on icon at bounding box center [114, 183] width 22 height 23
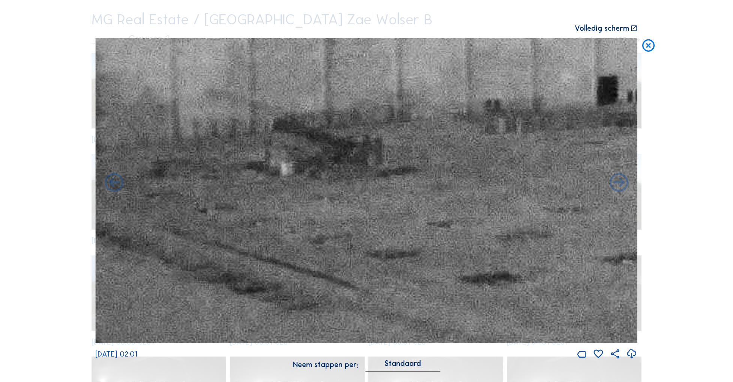
click at [111, 182] on icon at bounding box center [114, 183] width 22 height 23
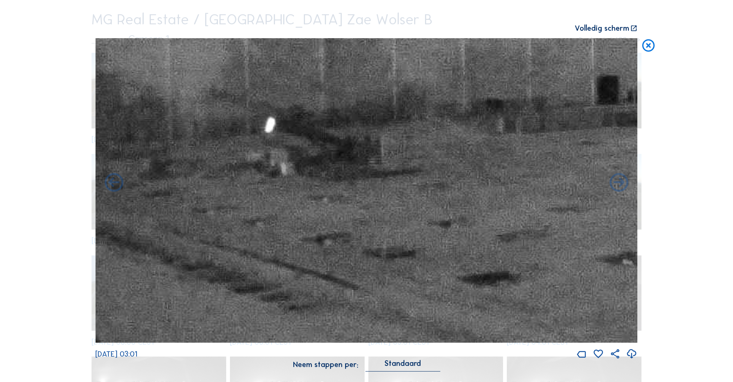
click at [111, 182] on icon at bounding box center [114, 183] width 22 height 23
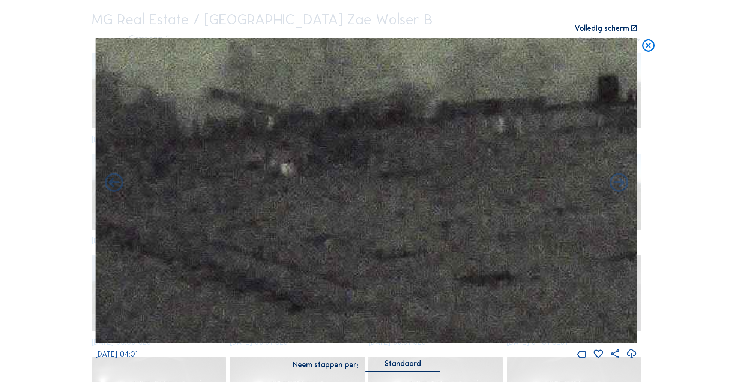
click at [111, 182] on icon at bounding box center [114, 183] width 22 height 23
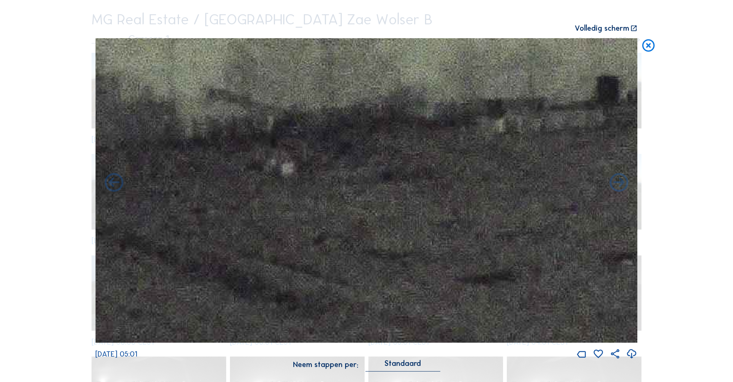
click at [111, 182] on icon at bounding box center [114, 183] width 22 height 23
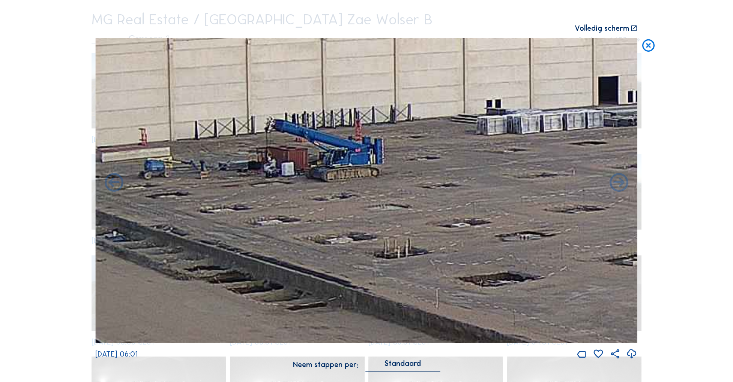
click at [111, 182] on icon at bounding box center [114, 183] width 22 height 23
click at [112, 182] on icon at bounding box center [114, 183] width 22 height 23
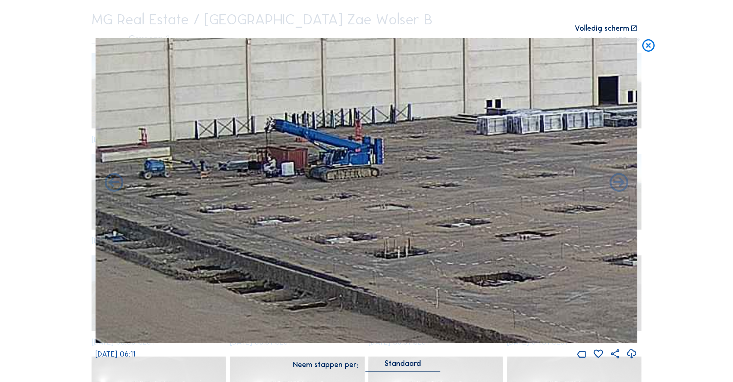
click at [112, 182] on icon at bounding box center [114, 183] width 22 height 23
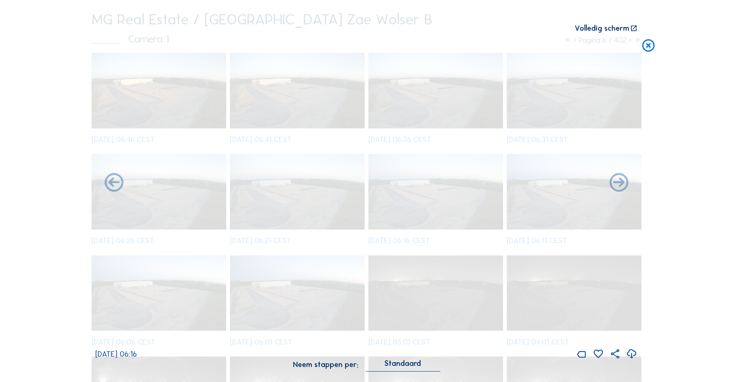
click at [112, 182] on icon at bounding box center [114, 183] width 22 height 23
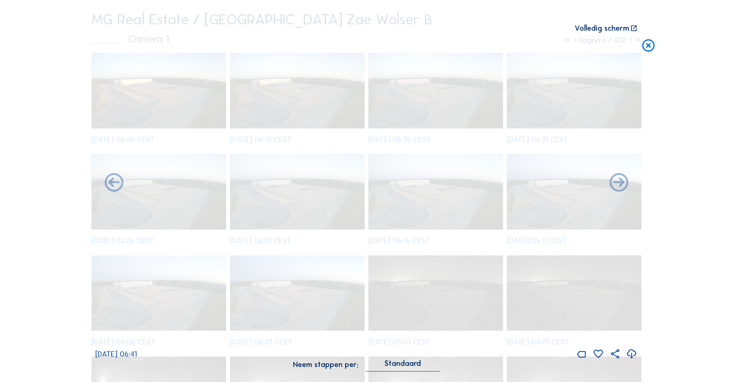
click at [112, 182] on icon at bounding box center [114, 183] width 22 height 23
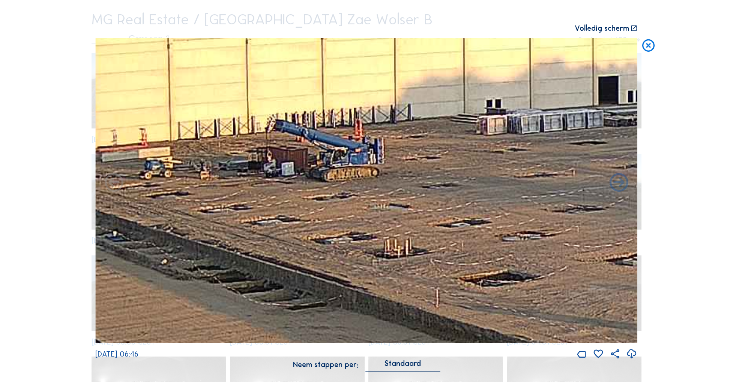
click at [112, 182] on icon at bounding box center [114, 183] width 22 height 23
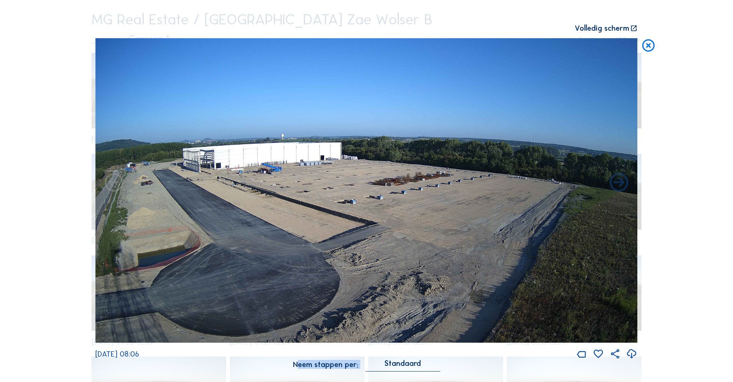
click at [112, 182] on div "Scroll om door de tijd te reizen | Druk op de 'Alt'-knop + scroll om te Zoomen …" at bounding box center [366, 191] width 733 height 382
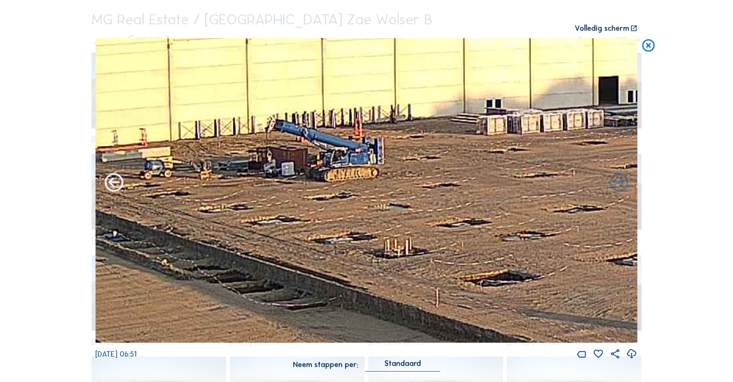
click at [113, 182] on icon at bounding box center [114, 183] width 22 height 23
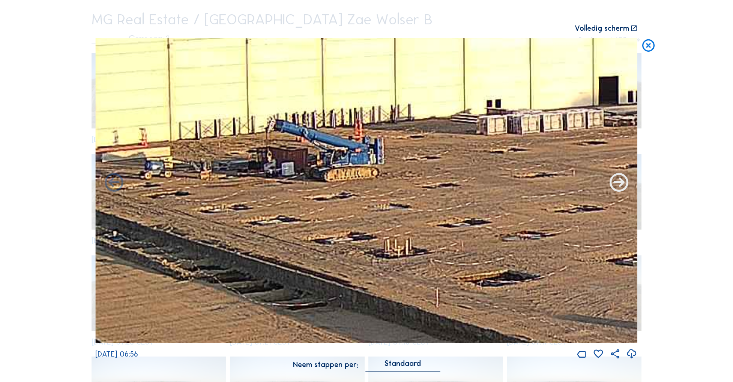
click at [616, 181] on icon at bounding box center [618, 183] width 22 height 23
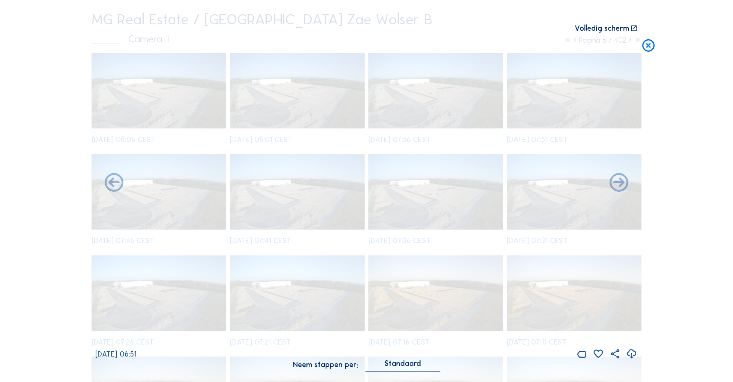
click at [616, 181] on icon at bounding box center [618, 183] width 22 height 23
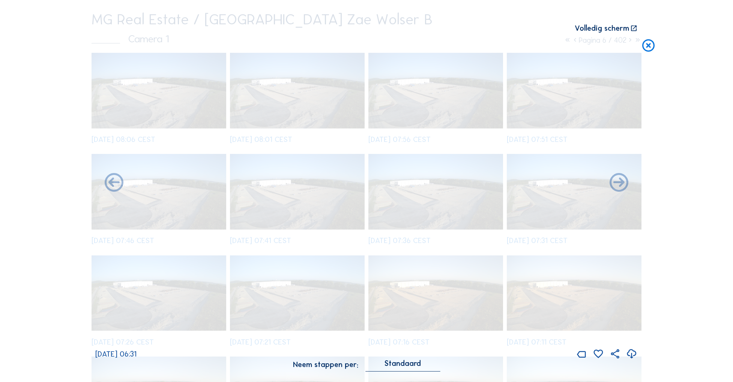
click at [616, 181] on icon at bounding box center [618, 183] width 22 height 23
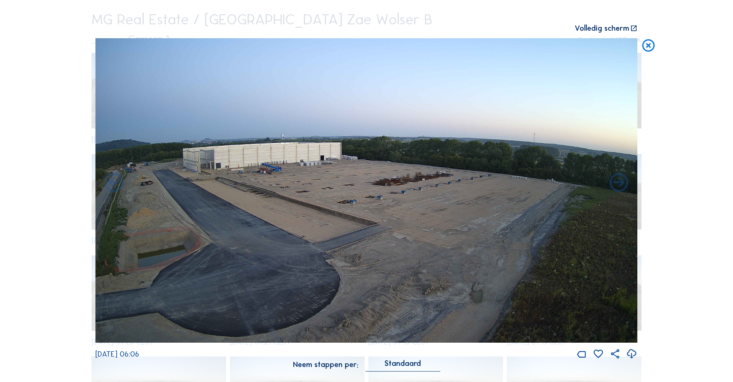
click at [616, 181] on icon at bounding box center [618, 183] width 22 height 23
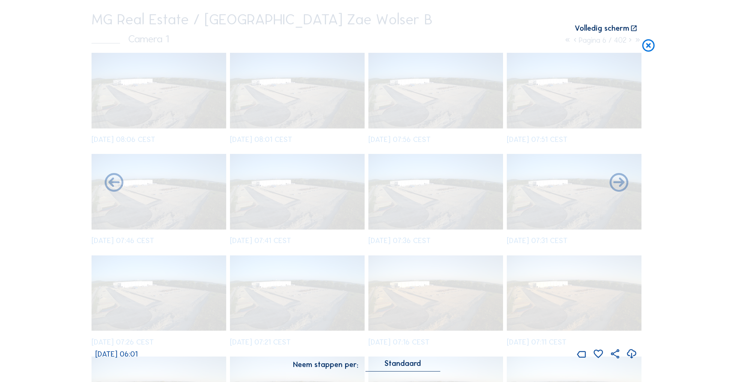
click at [616, 181] on icon at bounding box center [618, 183] width 22 height 23
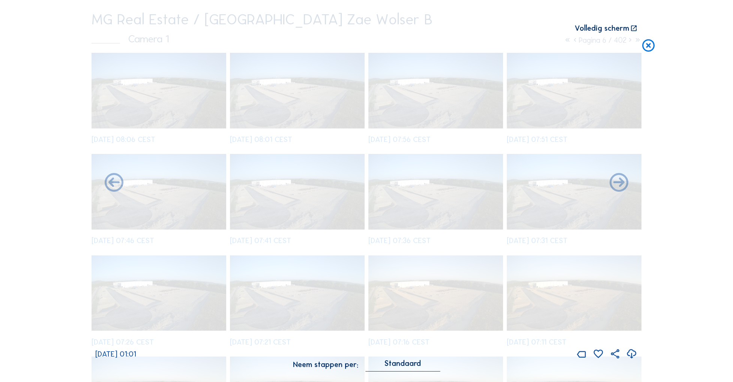
click at [616, 181] on icon at bounding box center [618, 183] width 22 height 23
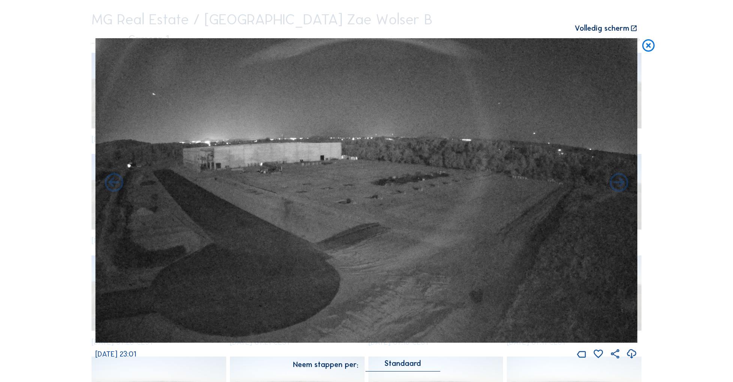
click at [616, 181] on icon at bounding box center [618, 183] width 22 height 23
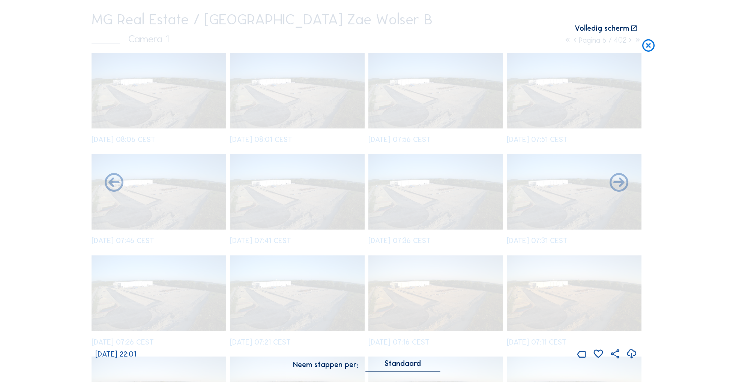
click at [616, 181] on icon at bounding box center [618, 183] width 22 height 23
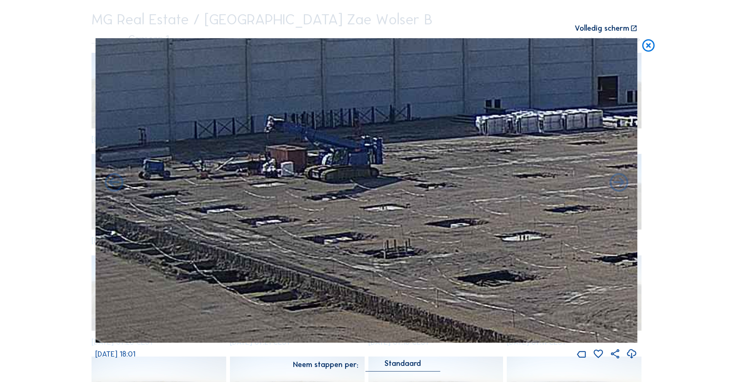
click at [616, 181] on icon at bounding box center [618, 183] width 22 height 23
